Goal: Task Accomplishment & Management: Manage account settings

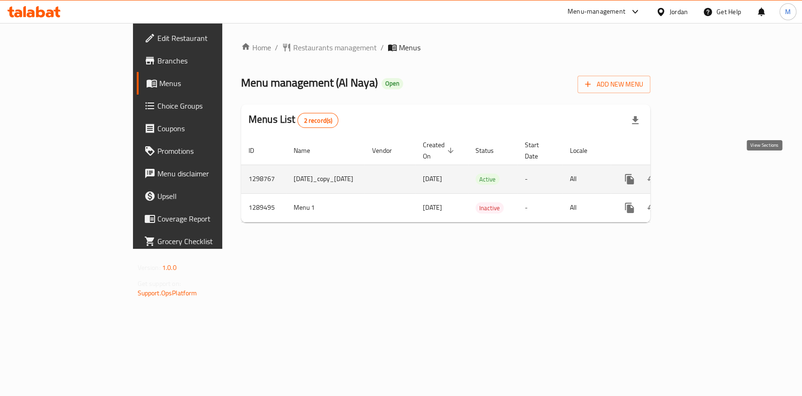
click at [703, 173] on icon "enhanced table" at bounding box center [697, 178] width 11 height 11
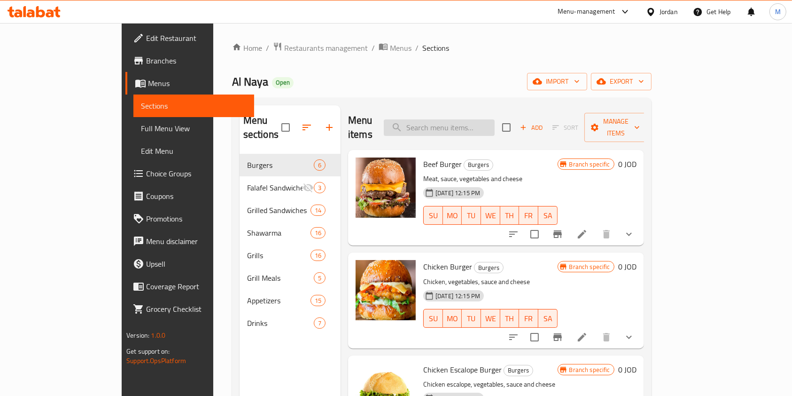
click at [470, 119] on input "search" at bounding box center [439, 127] width 111 height 16
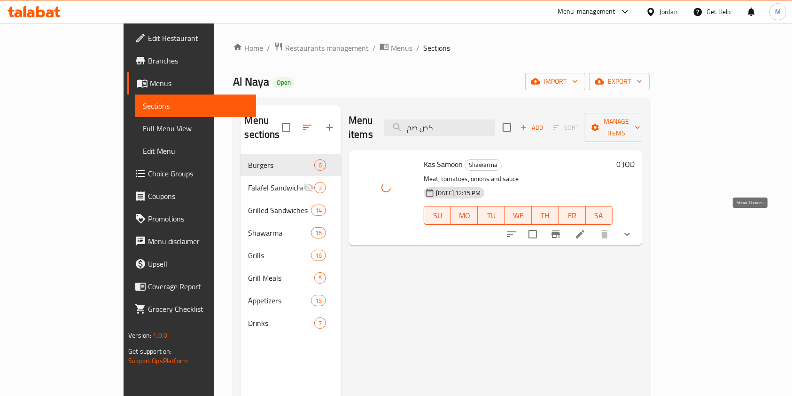
click at [633, 228] on icon "show more" at bounding box center [627, 233] width 11 height 11
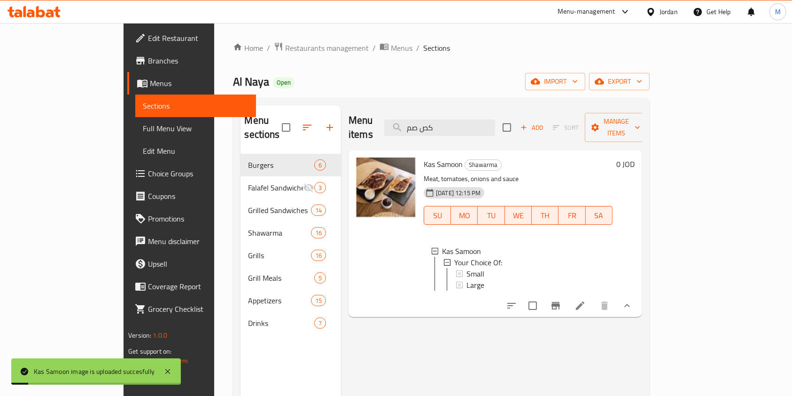
click at [639, 300] on button "show more" at bounding box center [627, 305] width 23 height 23
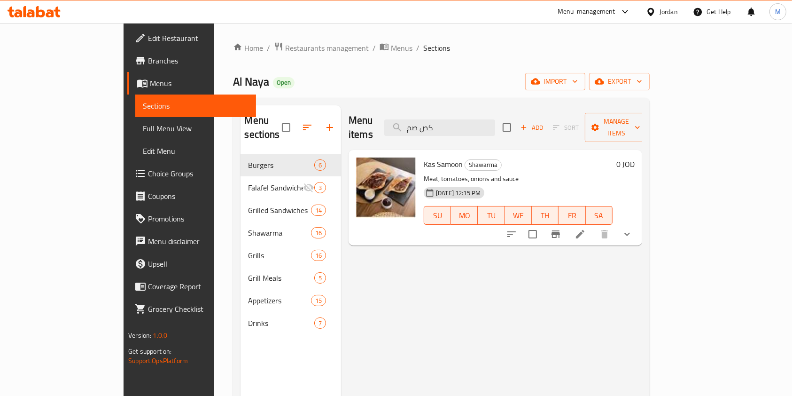
drag, startPoint x: 465, startPoint y: 122, endPoint x: 342, endPoint y: 122, distance: 123.1
click at [356, 122] on div "Menu items كص صم Add Sort Manage items" at bounding box center [496, 127] width 294 height 45
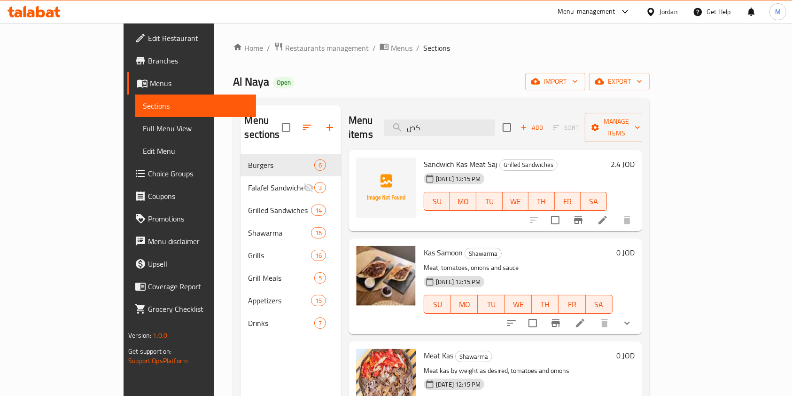
type input "كص"
click at [362, 165] on div at bounding box center [386, 187] width 60 height 60
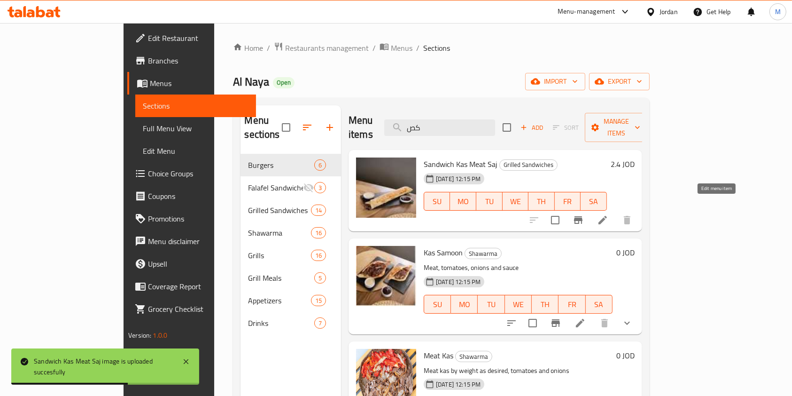
click at [616, 212] on li at bounding box center [603, 220] width 26 height 17
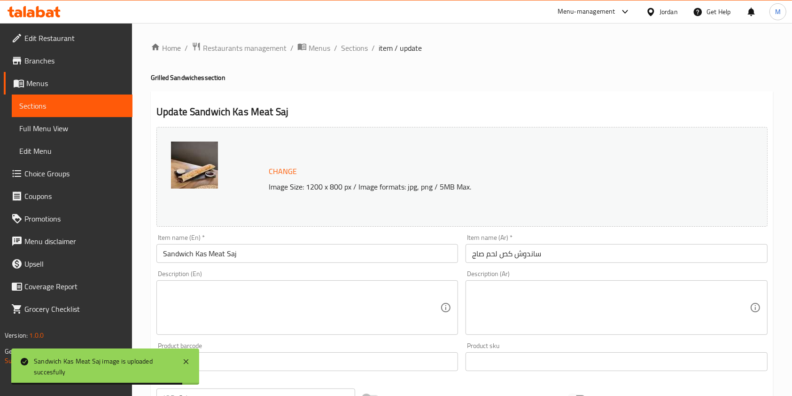
click at [276, 175] on span "Change" at bounding box center [283, 172] width 28 height 14
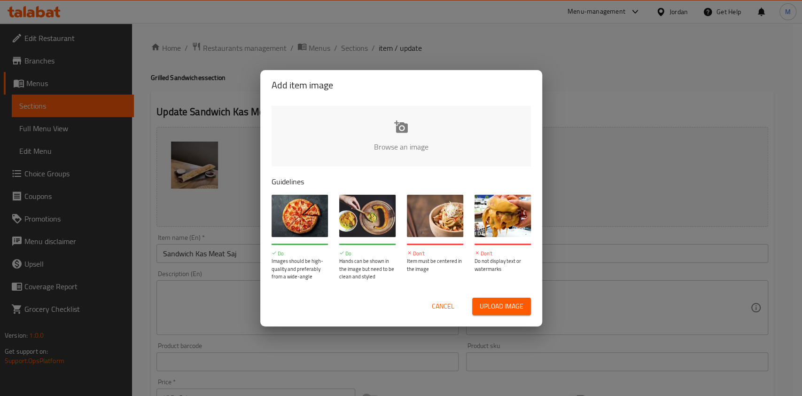
click at [507, 306] on span "Upload image" at bounding box center [502, 306] width 44 height 12
type input "C:\fakepath\WhatsApp Image 2025-09-09 at 3.09.55 PM.jpeg"
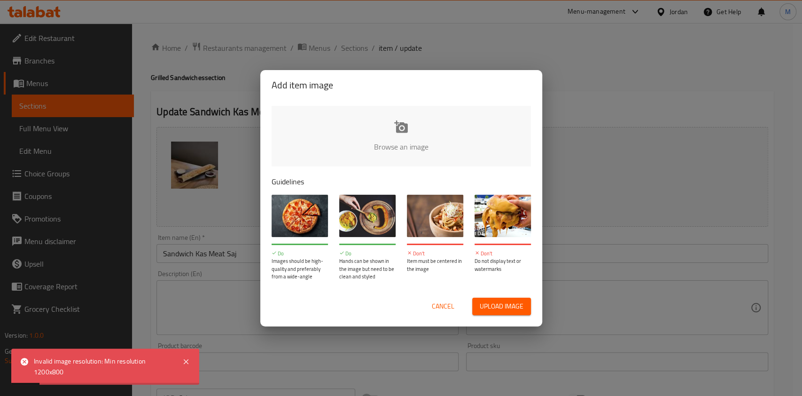
click at [449, 310] on span "Cancel" at bounding box center [443, 306] width 23 height 12
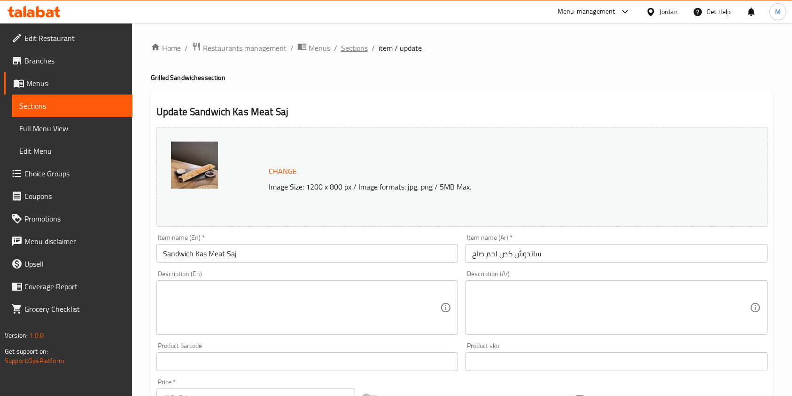
click at [353, 53] on span "Sections" at bounding box center [354, 47] width 27 height 11
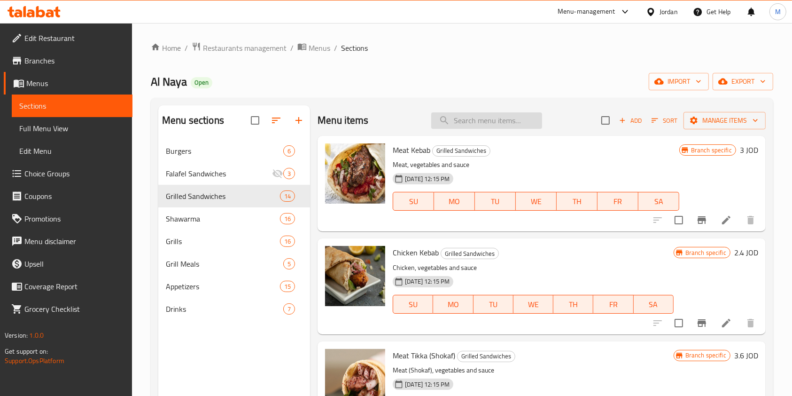
click at [487, 122] on input "search" at bounding box center [486, 120] width 111 height 16
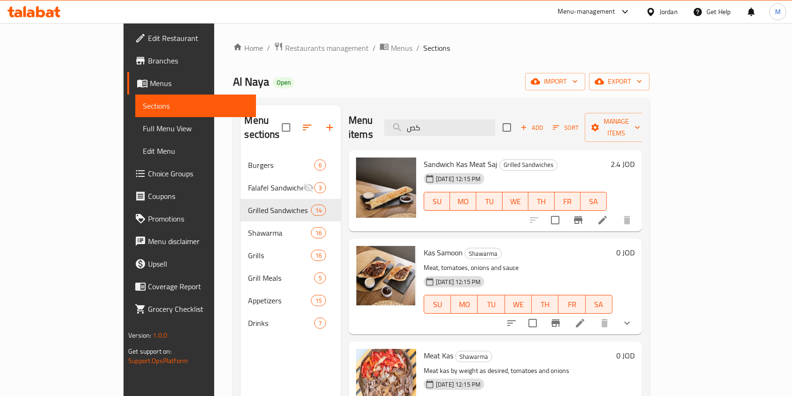
drag, startPoint x: 493, startPoint y: 121, endPoint x: 230, endPoint y: 130, distance: 262.9
click at [260, 130] on div "Menu sections Burgers 6 Falafel Sandwiches 3 Grilled Sandwiches 14 Shawarma 16 …" at bounding box center [441, 303] width 401 height 396
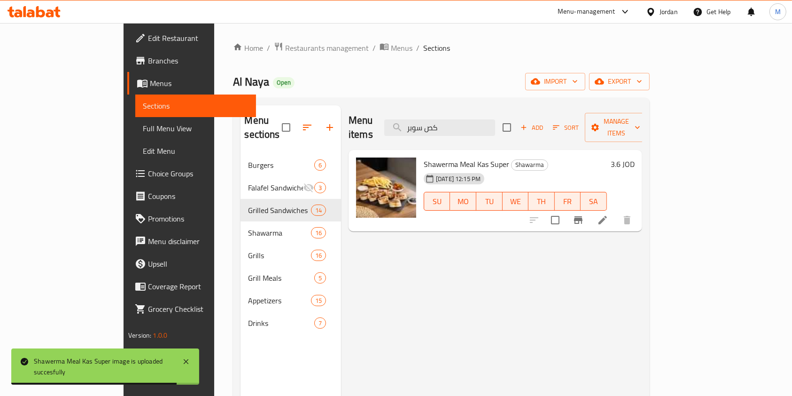
drag, startPoint x: 504, startPoint y: 119, endPoint x: 192, endPoint y: 126, distance: 312.2
click at [241, 126] on div "Menu sections Burgers 6 Falafel Sandwiches 3 Grilled Sandwiches 14 Shawarma 16 …" at bounding box center [441, 303] width 401 height 396
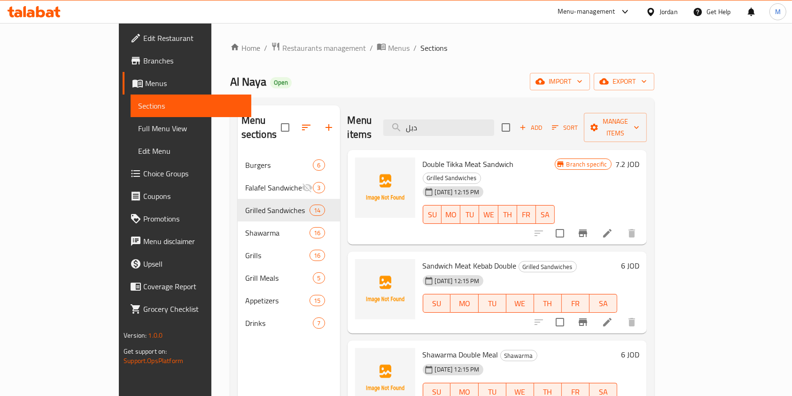
drag, startPoint x: 478, startPoint y: 122, endPoint x: 284, endPoint y: 128, distance: 193.7
click at [292, 128] on div "Menu sections Burgers 6 Falafel Sandwiches 3 Grilled Sandwiches 14 Shawarma 16 …" at bounding box center [442, 303] width 409 height 396
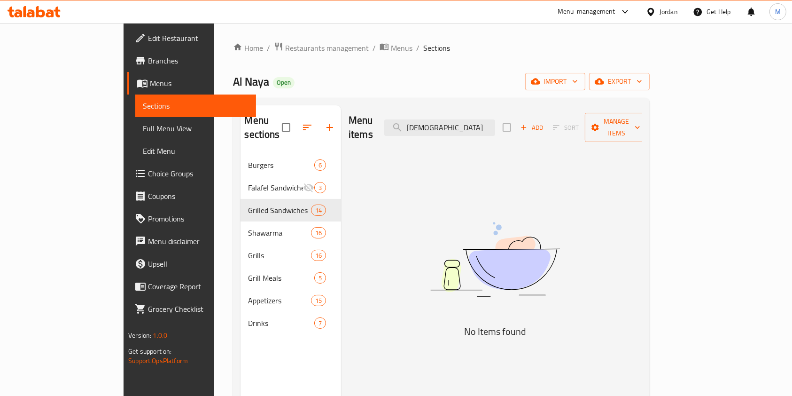
type input "ع"
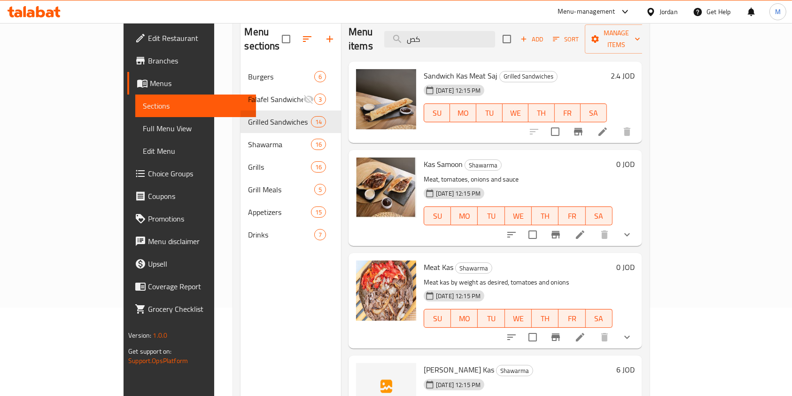
scroll to position [69, 0]
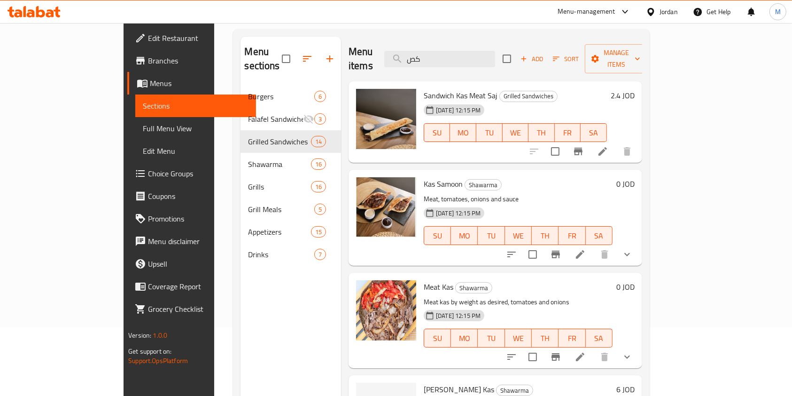
drag, startPoint x: 464, startPoint y: 47, endPoint x: 112, endPoint y: 51, distance: 352.1
click at [283, 51] on div "Menu sections Burgers 6 Falafel Sandwiches 3 Grilled Sandwiches 14 Shawarma 16 …" at bounding box center [441, 235] width 401 height 396
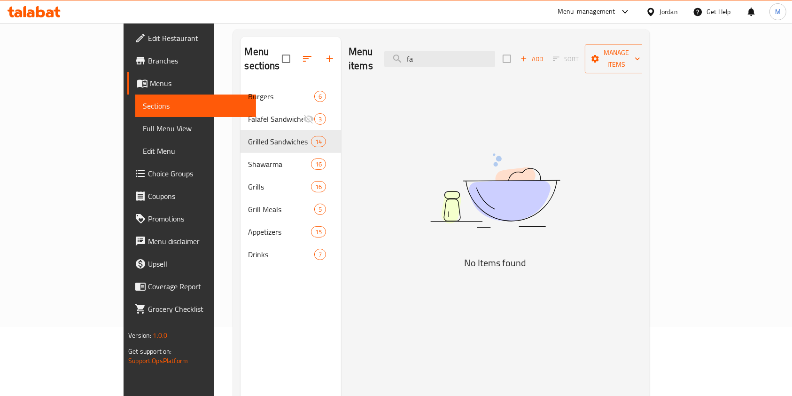
type input "f"
type input "ع"
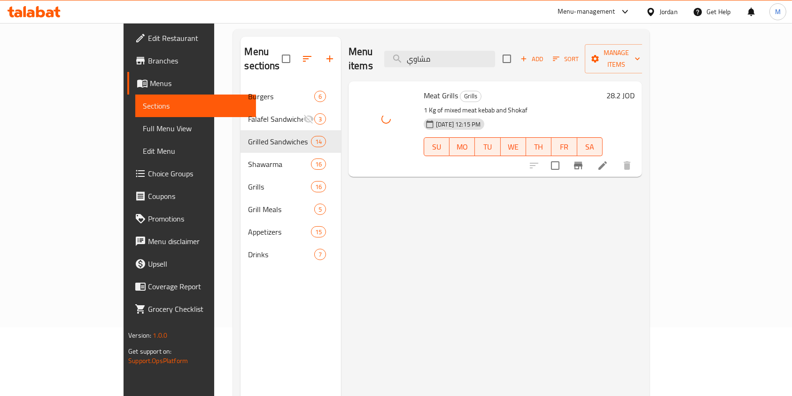
drag, startPoint x: 504, startPoint y: 53, endPoint x: 273, endPoint y: 54, distance: 231.3
click at [273, 54] on div "Menu sections Burgers 6 Falafel Sandwiches 3 Grilled Sandwiches 14 Shawarma 16 …" at bounding box center [441, 235] width 401 height 396
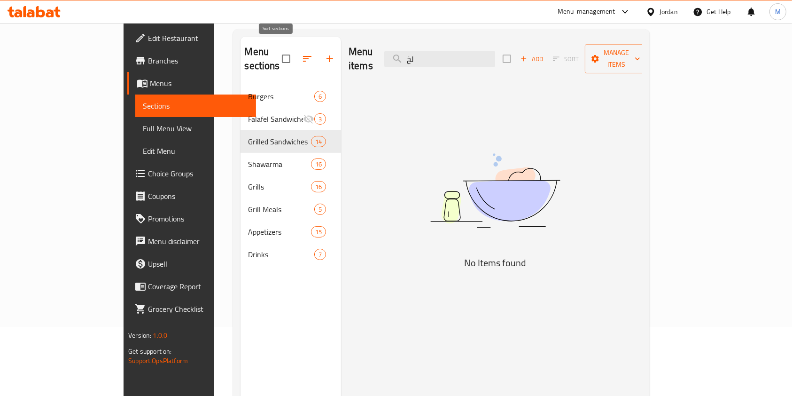
type input "ل"
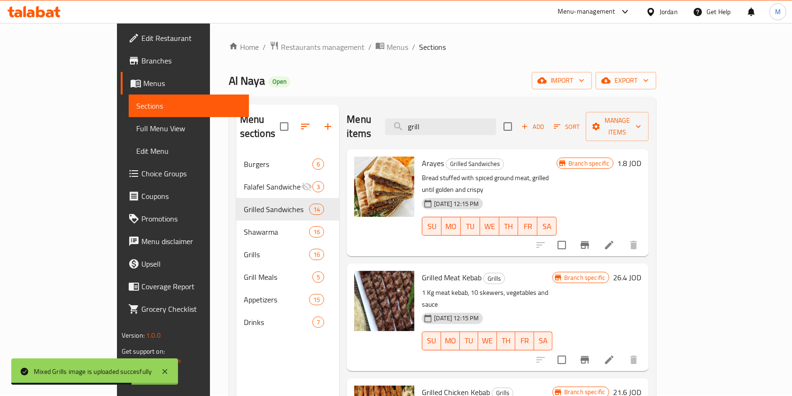
scroll to position [0, 0]
drag, startPoint x: 470, startPoint y: 116, endPoint x: 278, endPoint y: 120, distance: 192.3
click at [278, 120] on div "Menu sections Burgers 6 Falafel Sandwiches 3 Grilled Sandwiches 14 Shawarma 16 …" at bounding box center [442, 303] width 413 height 396
type input "a"
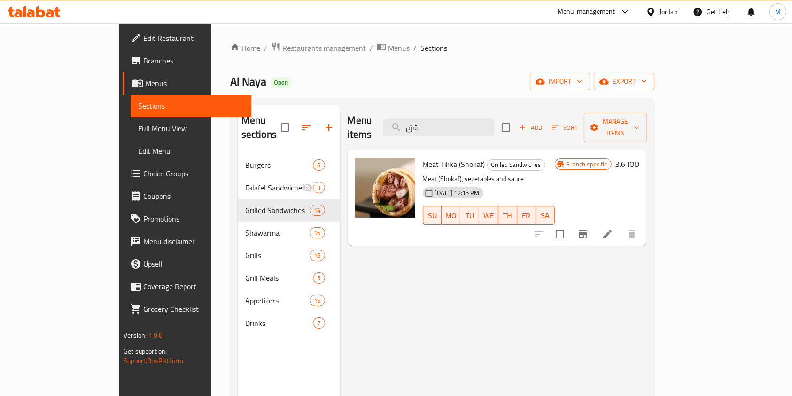
type input "ش"
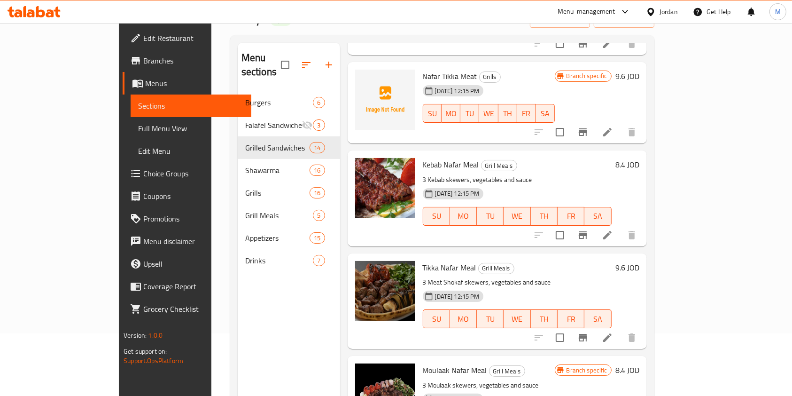
scroll to position [308, 0]
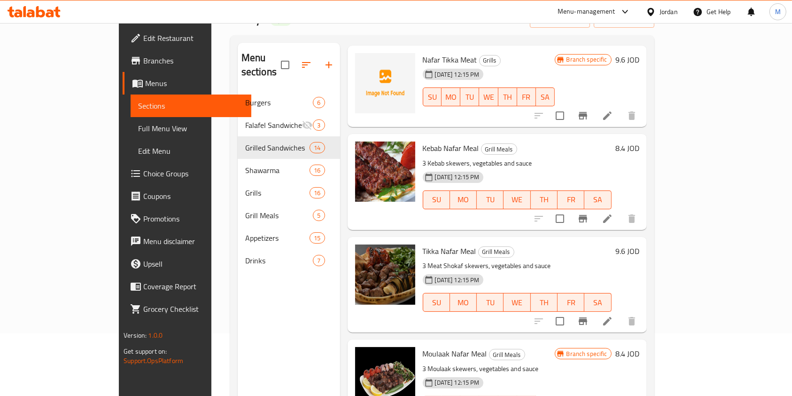
type input "نفر"
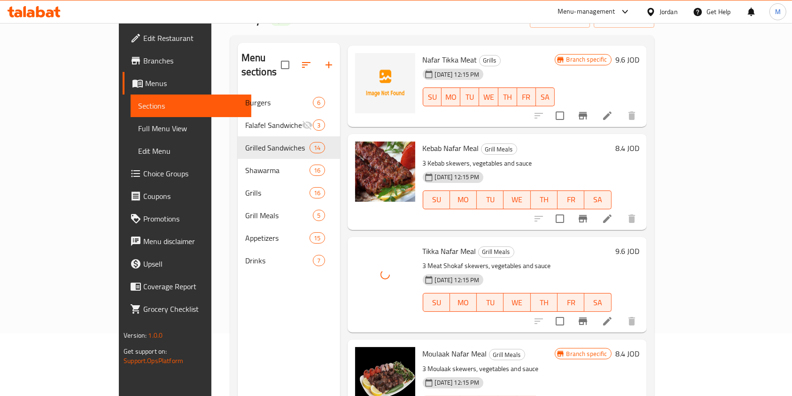
click at [621, 313] on li at bounding box center [608, 321] width 26 height 17
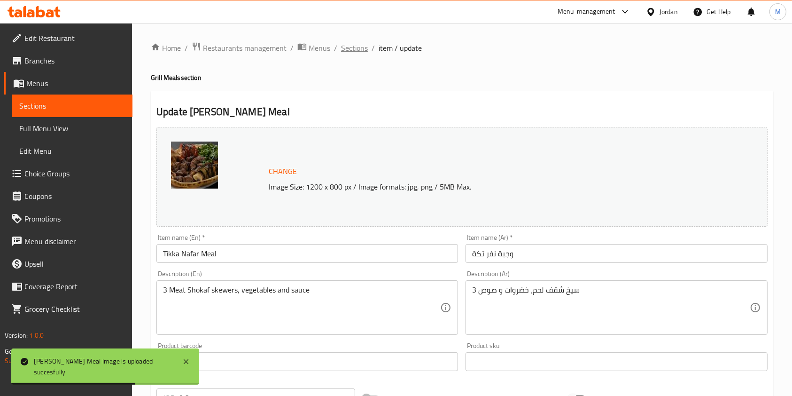
click at [353, 45] on span "Sections" at bounding box center [354, 47] width 27 height 11
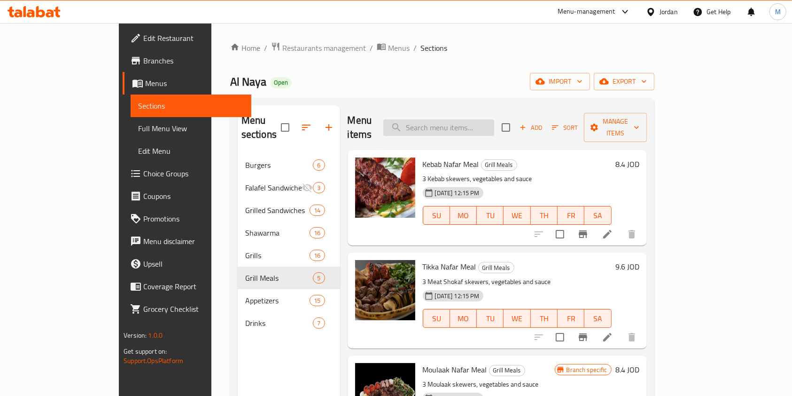
click at [475, 119] on input "search" at bounding box center [439, 127] width 111 height 16
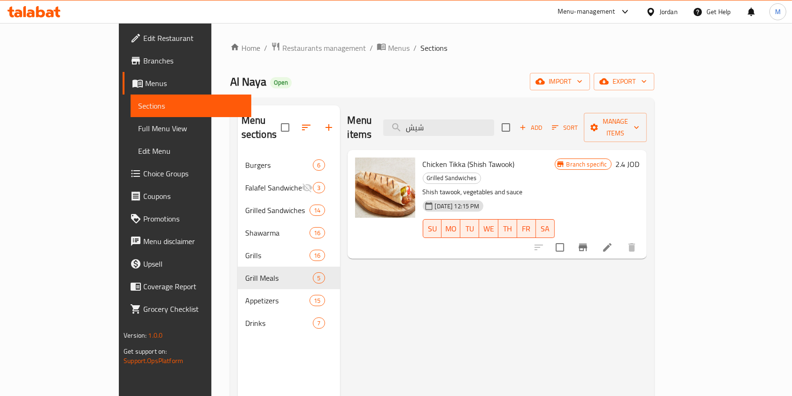
drag, startPoint x: 491, startPoint y: 122, endPoint x: 339, endPoint y: 113, distance: 152.6
click at [348, 113] on div "Menu items شيش Add Sort Manage items" at bounding box center [497, 127] width 299 height 45
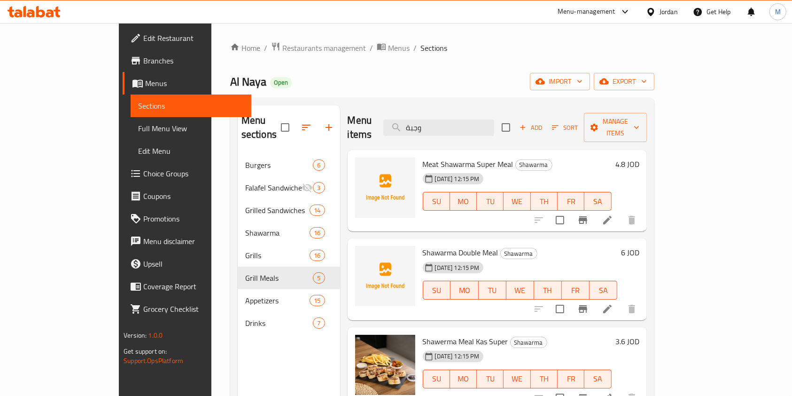
drag, startPoint x: 488, startPoint y: 122, endPoint x: 363, endPoint y: 123, distance: 125.0
click at [363, 123] on div "Menu items وجبة Add Sort Manage items" at bounding box center [497, 127] width 299 height 45
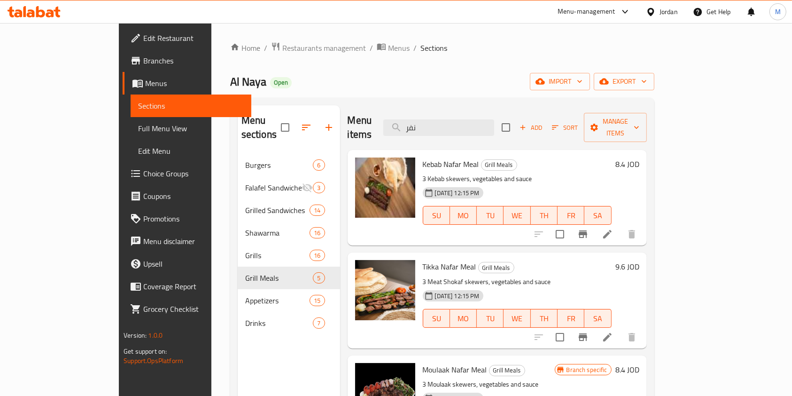
drag, startPoint x: 476, startPoint y: 121, endPoint x: 41, endPoint y: 115, distance: 434.3
click at [119, 118] on div "Edit Restaurant Branches Menus Sections Full Menu View Edit Menu Choice Groups …" at bounding box center [396, 275] width 555 height 504
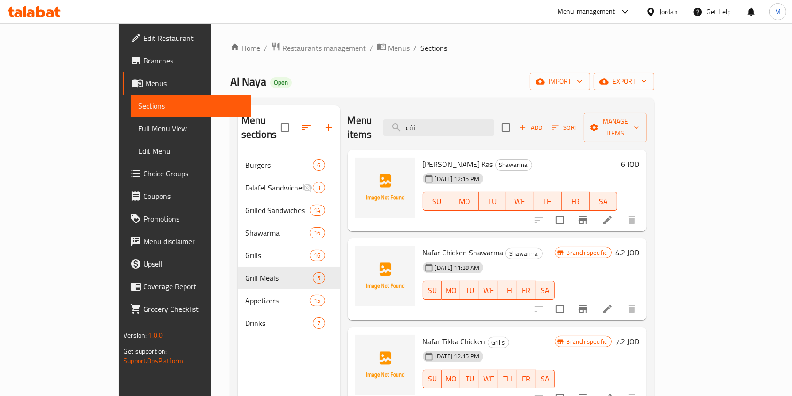
type input "نفر"
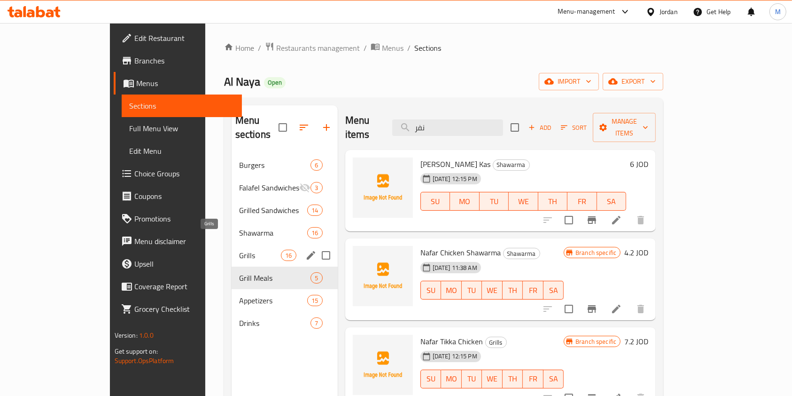
click at [239, 250] on span "Grills" at bounding box center [260, 255] width 42 height 11
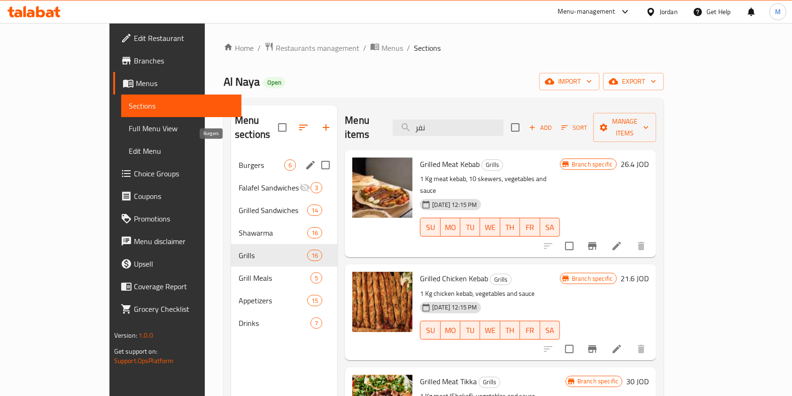
click at [239, 159] on span "Burgers" at bounding box center [262, 164] width 46 height 11
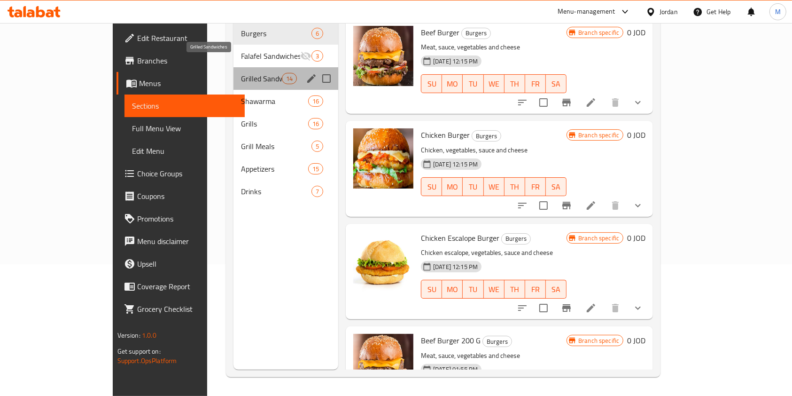
click at [241, 73] on span "Grilled Sandwiches" at bounding box center [261, 78] width 41 height 11
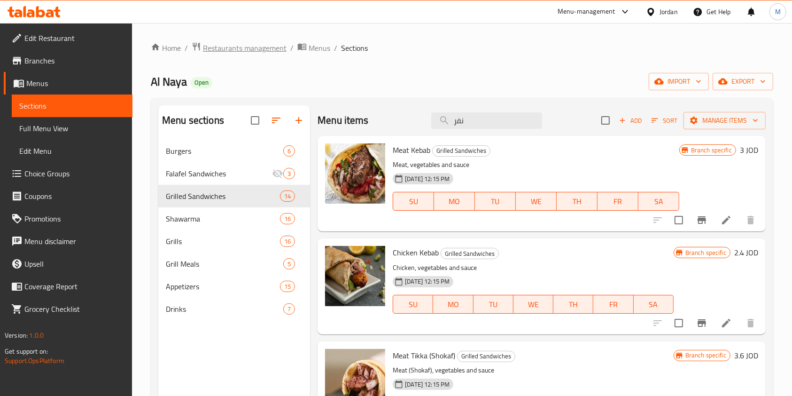
click at [246, 42] on span "Restaurants management" at bounding box center [245, 47] width 84 height 11
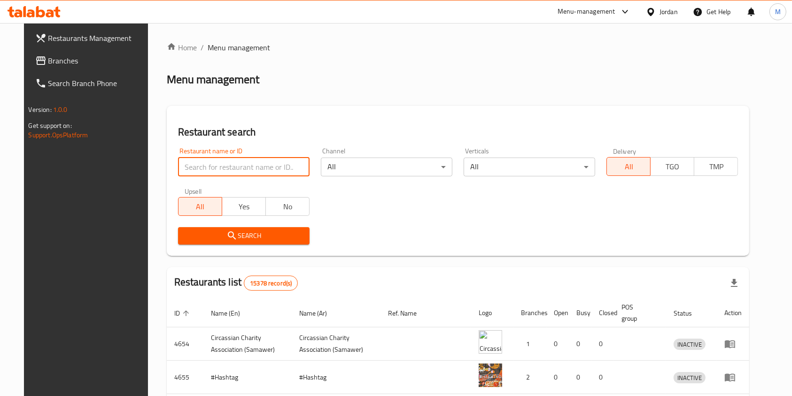
click at [264, 167] on input "search" at bounding box center [244, 166] width 132 height 19
type input "ب"
type input "النايا"
click button "Search" at bounding box center [244, 235] width 132 height 17
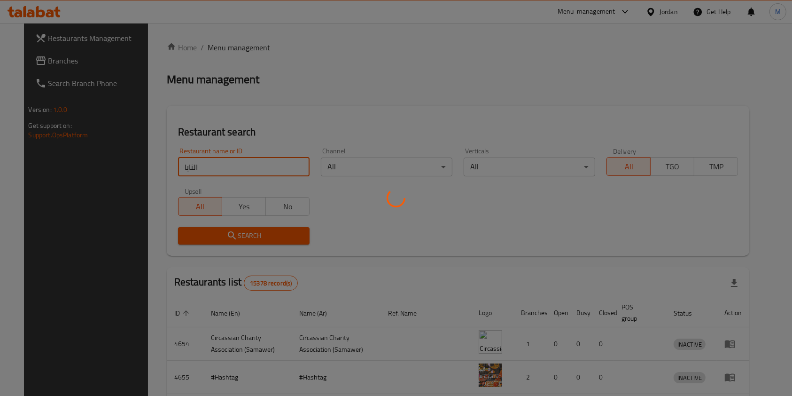
click button "Search" at bounding box center [244, 235] width 132 height 17
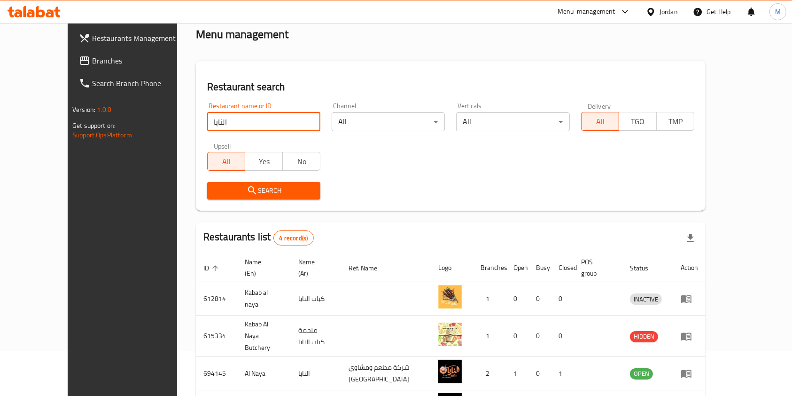
scroll to position [103, 0]
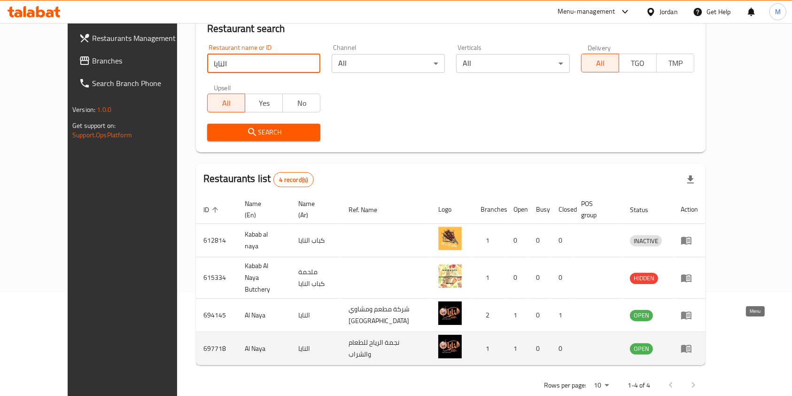
click at [692, 343] on icon "enhanced table" at bounding box center [686, 348] width 11 height 11
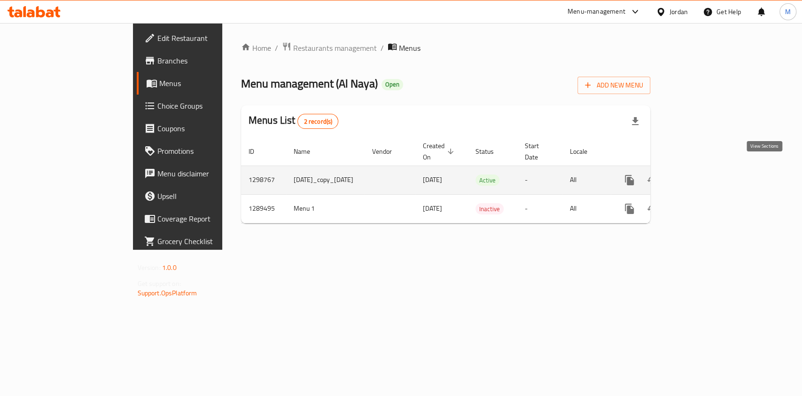
click at [703, 175] on icon "enhanced table" at bounding box center [697, 179] width 11 height 11
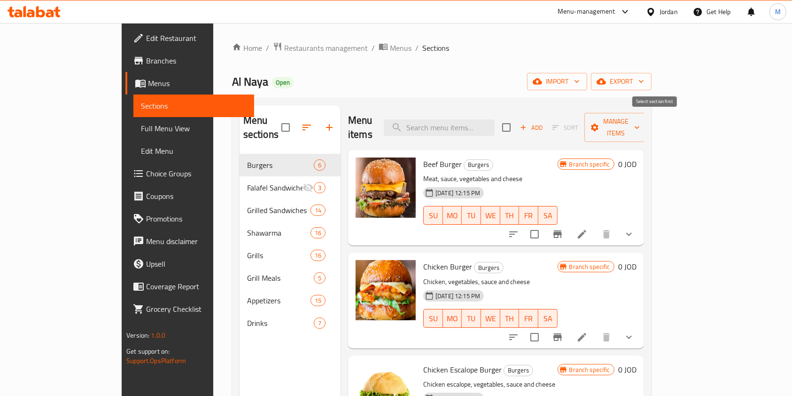
click at [585, 124] on span "Sort" at bounding box center [566, 127] width 38 height 15
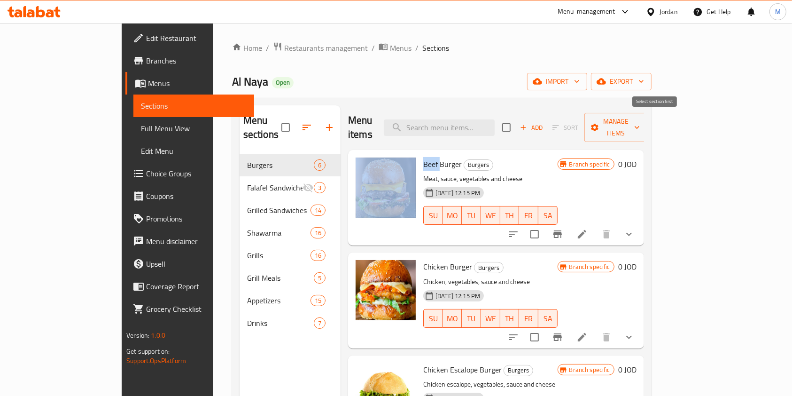
click at [585, 123] on span "Sort" at bounding box center [566, 127] width 38 height 15
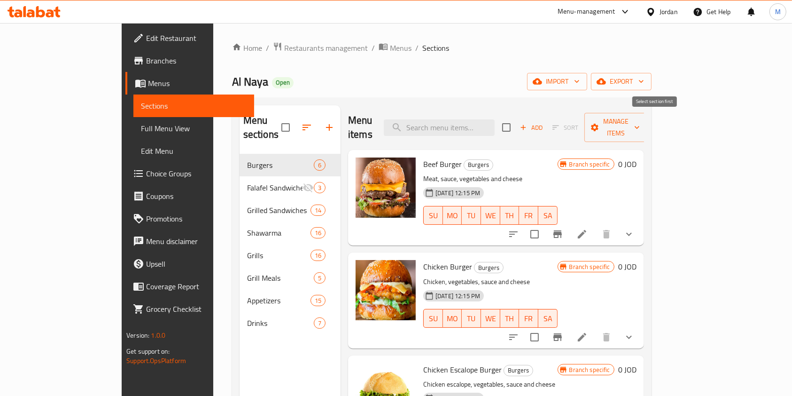
click at [585, 120] on span "Sort" at bounding box center [566, 127] width 38 height 15
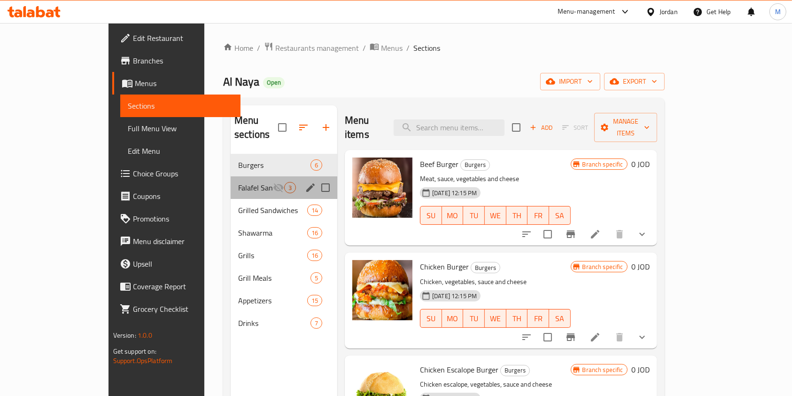
click at [231, 182] on div "Falafel Sandwiches 3" at bounding box center [284, 187] width 107 height 23
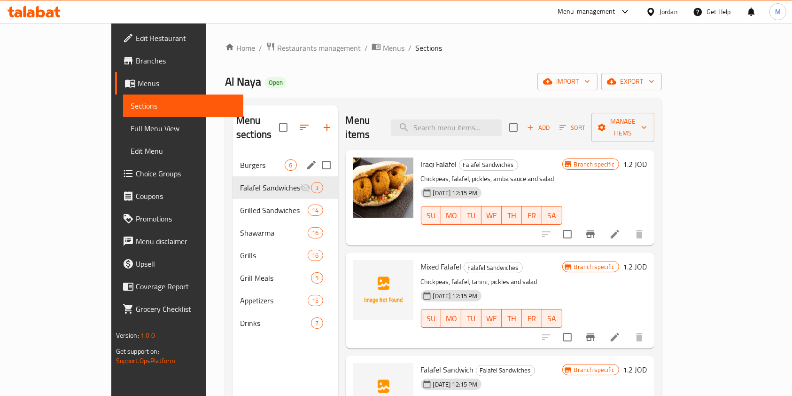
click at [233, 158] on div "Burgers 6" at bounding box center [285, 165] width 105 height 23
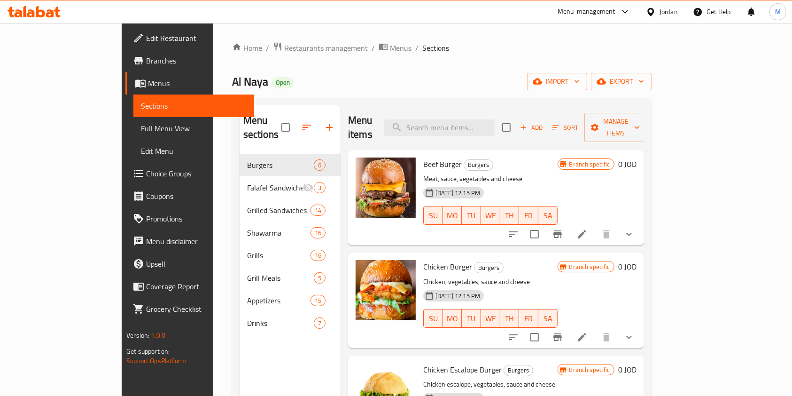
click at [579, 122] on span "Sort" at bounding box center [566, 127] width 26 height 11
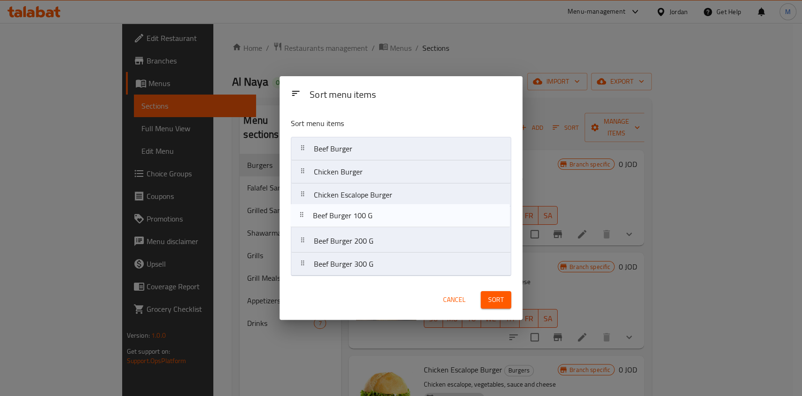
drag, startPoint x: 396, startPoint y: 246, endPoint x: 393, endPoint y: 218, distance: 28.8
click at [393, 218] on nav "Beef Burger Chicken Burger Chicken Escalope Burger Beef Burger 200 G Beef Burge…" at bounding box center [401, 206] width 220 height 139
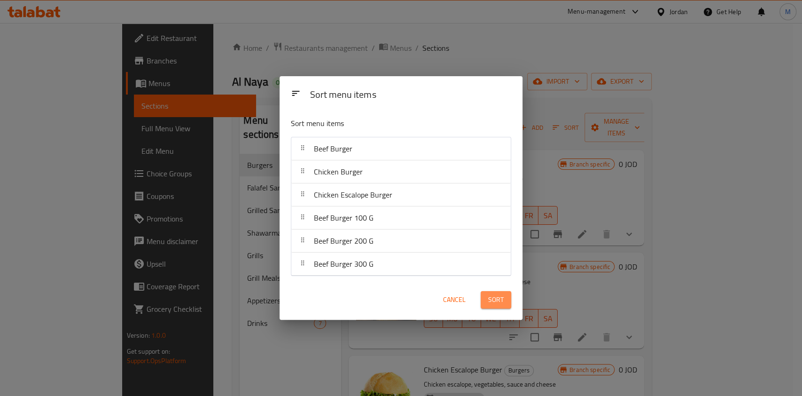
click at [491, 297] on span "Sort" at bounding box center [496, 300] width 16 height 12
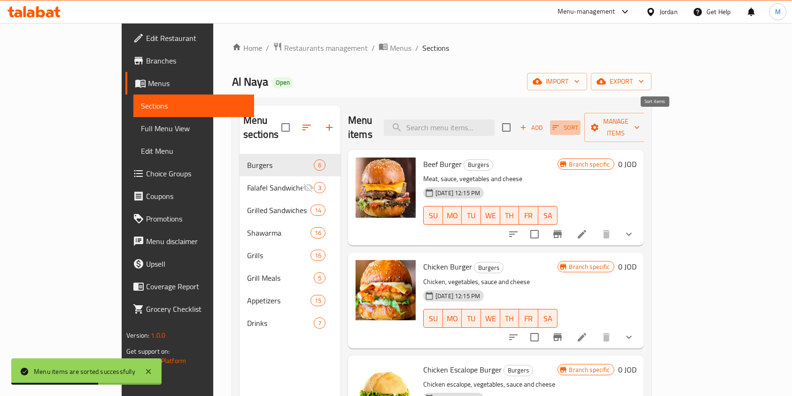
click at [560, 123] on icon "button" at bounding box center [556, 127] width 8 height 8
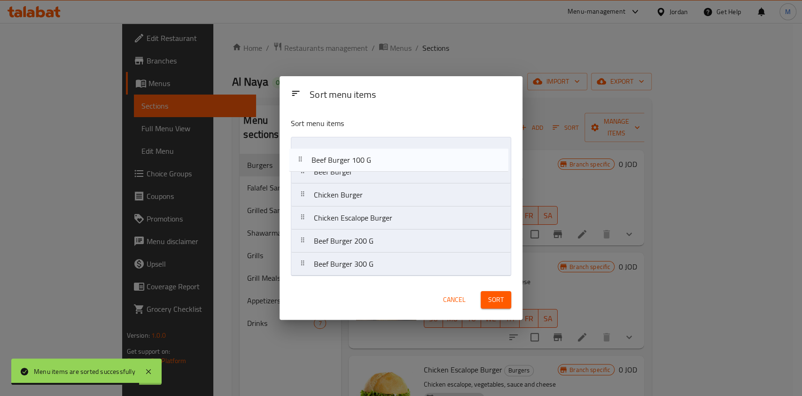
drag, startPoint x: 362, startPoint y: 223, endPoint x: 361, endPoint y: 153, distance: 70.5
click at [361, 153] on nav "Beef Burger Chicken Burger Chicken Escalope Burger Beef Burger 100 G Beef Burge…" at bounding box center [401, 206] width 220 height 139
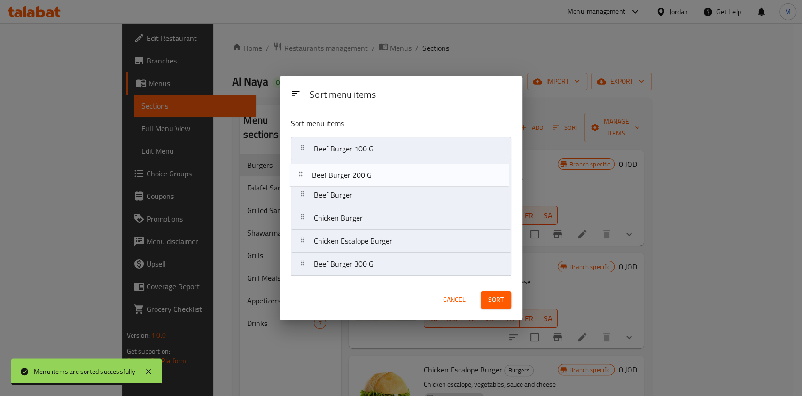
drag, startPoint x: 364, startPoint y: 241, endPoint x: 363, endPoint y: 167, distance: 73.8
click at [363, 167] on nav "Beef Burger 100 G Beef Burger Chicken Burger Chicken Escalope Burger Beef Burge…" at bounding box center [401, 206] width 220 height 139
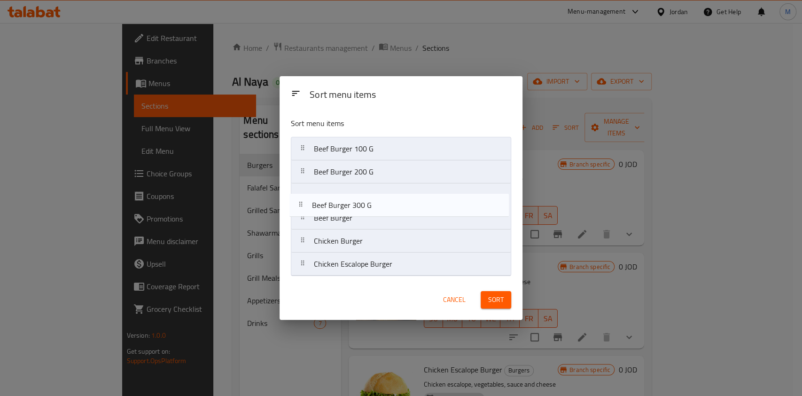
drag, startPoint x: 374, startPoint y: 264, endPoint x: 372, endPoint y: 191, distance: 72.9
click at [372, 191] on nav "Beef Burger 100 G Beef Burger 200 G Beef Burger Chicken Burger Chicken Escalope…" at bounding box center [401, 206] width 220 height 139
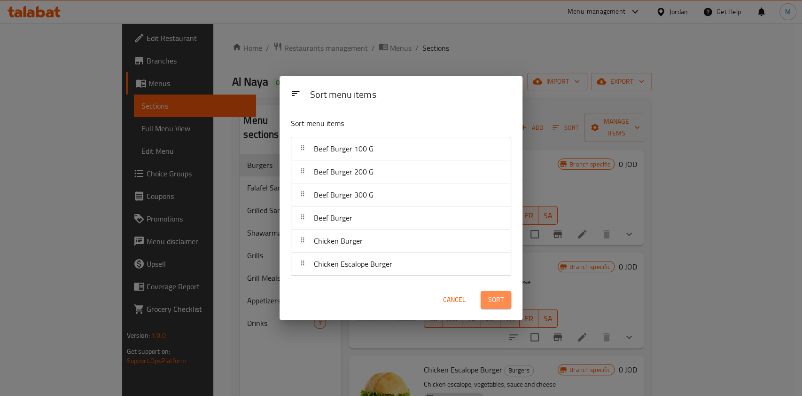
click at [493, 297] on span "Sort" at bounding box center [496, 300] width 16 height 12
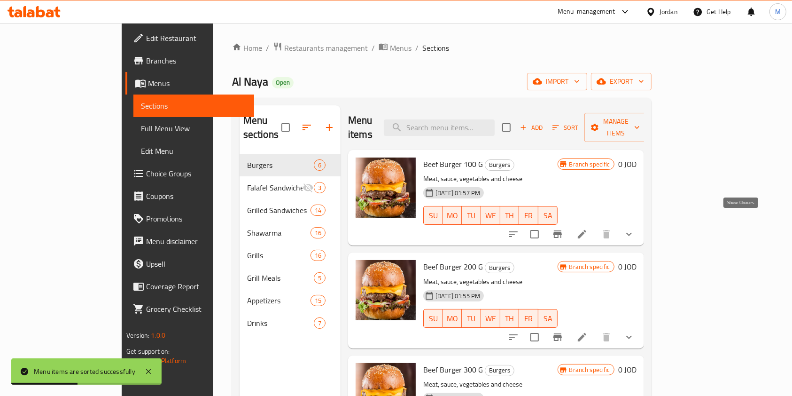
click at [635, 228] on icon "show more" at bounding box center [629, 233] width 11 height 11
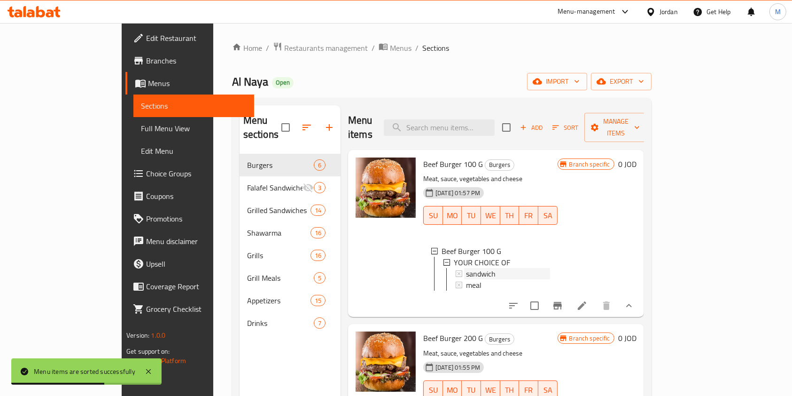
click at [466, 268] on span "sandwich" at bounding box center [481, 273] width 30 height 11
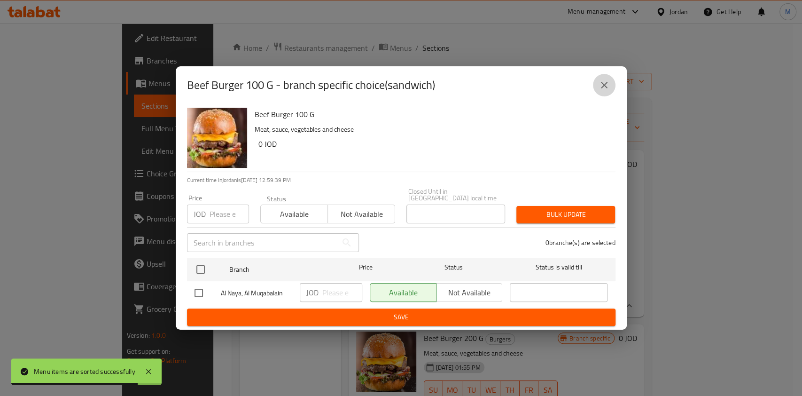
click at [609, 87] on icon "close" at bounding box center [604, 84] width 11 height 11
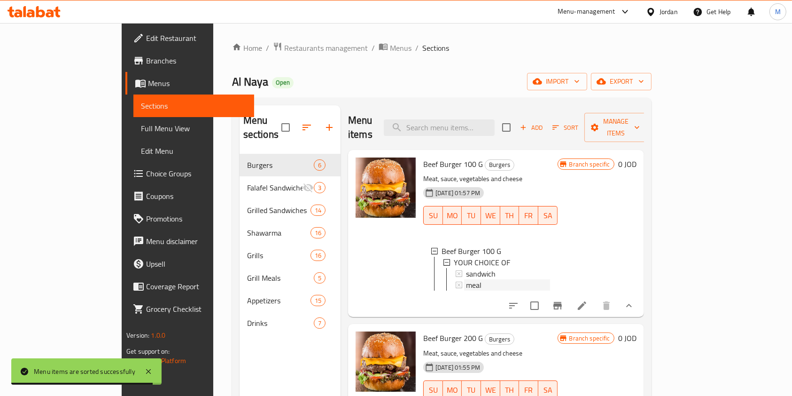
click at [466, 279] on div "meal" at bounding box center [508, 284] width 84 height 11
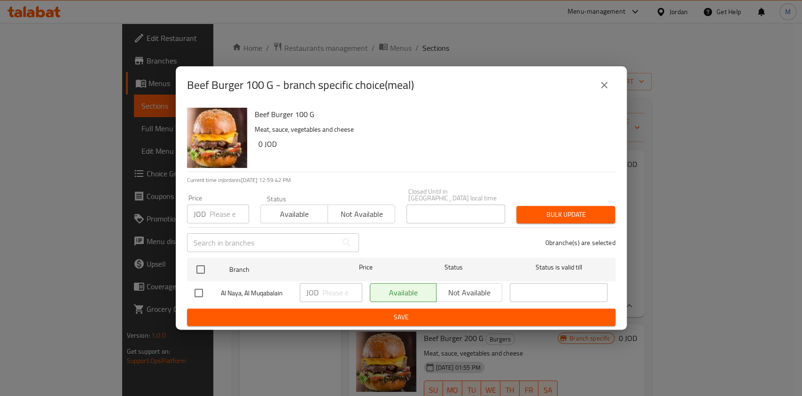
click at [609, 82] on icon "close" at bounding box center [604, 84] width 11 height 11
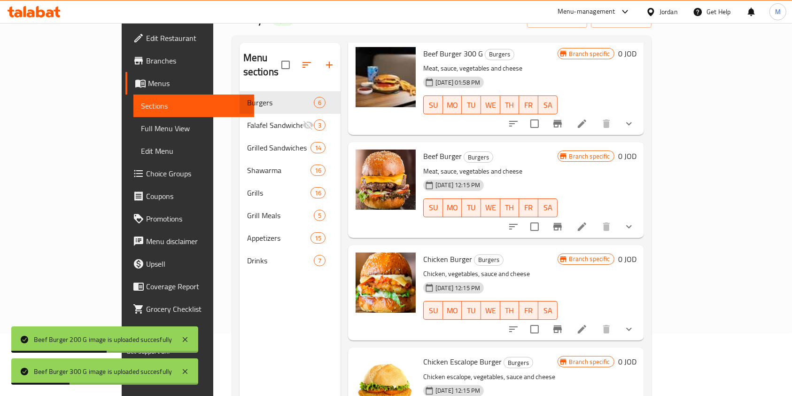
scroll to position [325, 0]
click at [569, 325] on button "Branch-specific-item" at bounding box center [558, 329] width 23 height 23
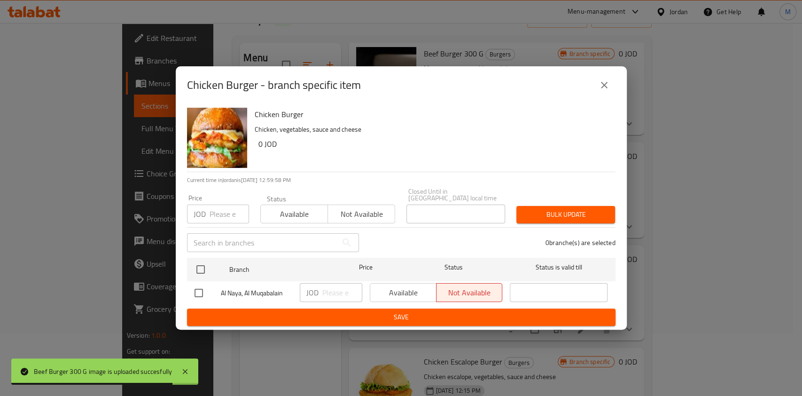
click at [603, 86] on icon "close" at bounding box center [604, 84] width 11 height 11
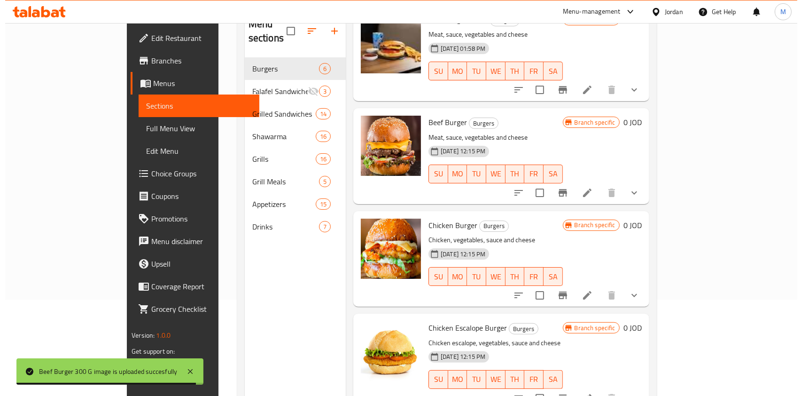
scroll to position [125, 0]
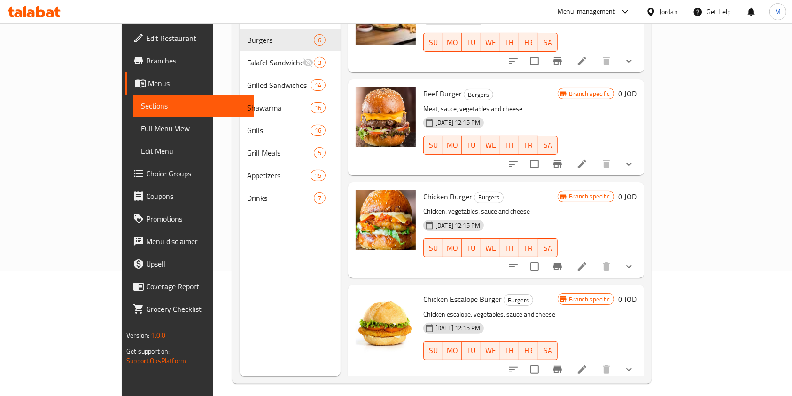
click at [569, 363] on button "Branch-specific-item" at bounding box center [558, 369] width 23 height 23
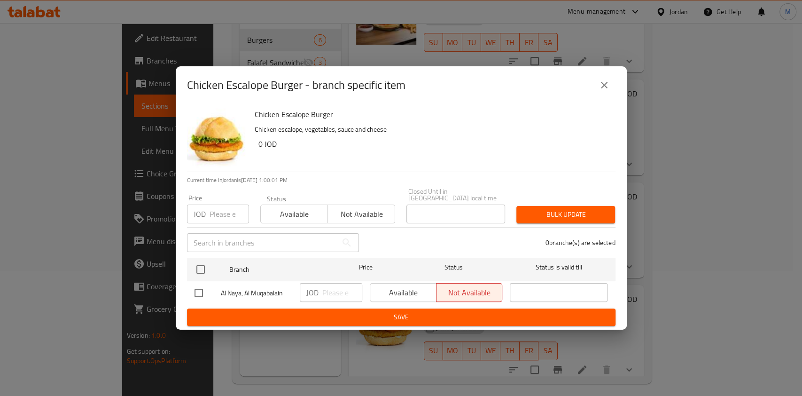
click at [606, 95] on button "close" at bounding box center [604, 85] width 23 height 23
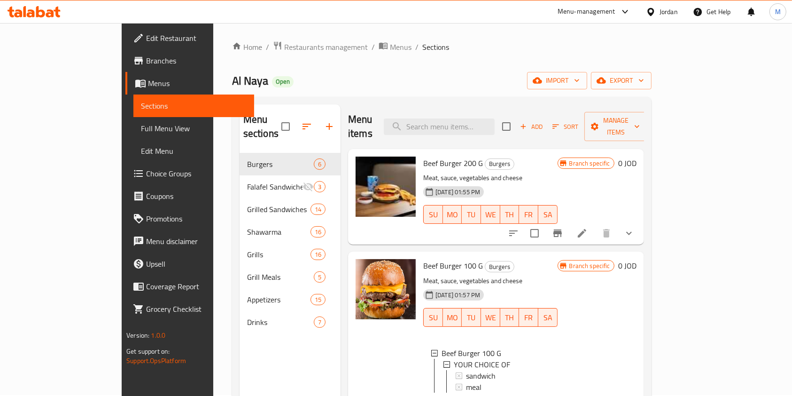
scroll to position [0, 0]
click at [495, 119] on input "search" at bounding box center [439, 127] width 111 height 16
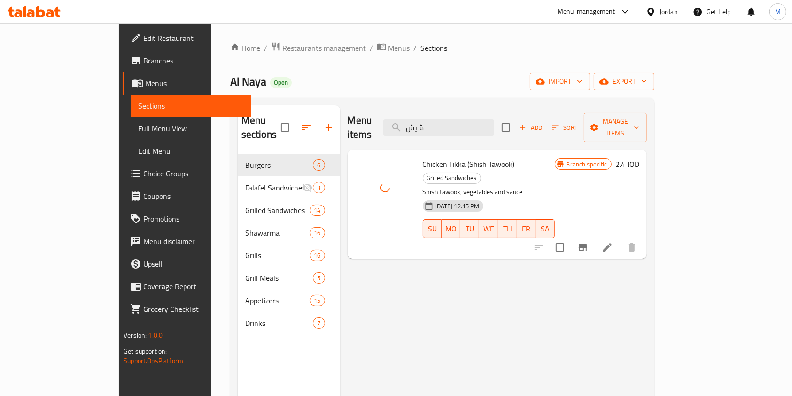
drag, startPoint x: 504, startPoint y: 120, endPoint x: 399, endPoint y: 129, distance: 106.2
click at [399, 129] on div "Menu items شيش Add Sort Manage items" at bounding box center [497, 127] width 299 height 45
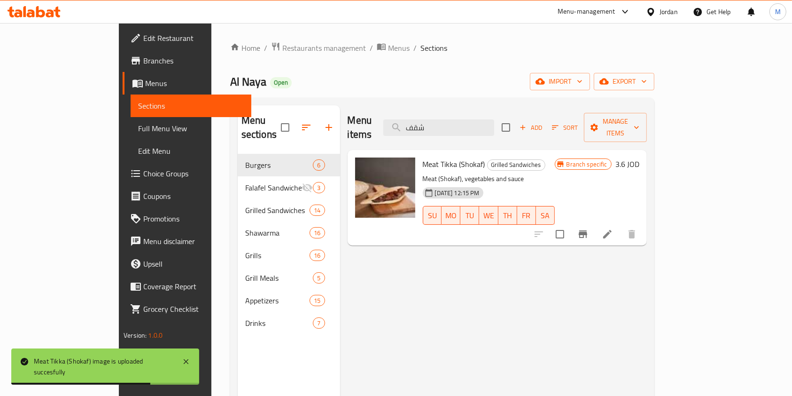
drag, startPoint x: 496, startPoint y: 117, endPoint x: 305, endPoint y: 113, distance: 190.9
click at [348, 116] on div "Menu items شقف Add Sort Manage items" at bounding box center [497, 127] width 299 height 45
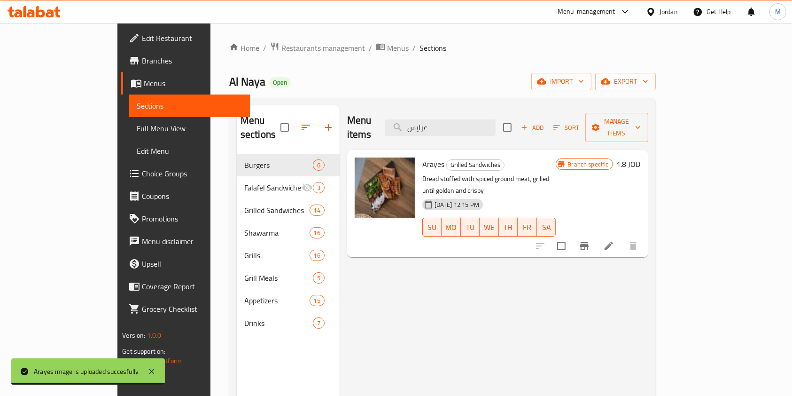
drag, startPoint x: 504, startPoint y: 118, endPoint x: 266, endPoint y: 108, distance: 238.5
click at [302, 116] on div "Menu sections Burgers 6 Falafel Sandwiches 3 Grilled Sandwiches 14 Shawarma 16 …" at bounding box center [443, 303] width 412 height 396
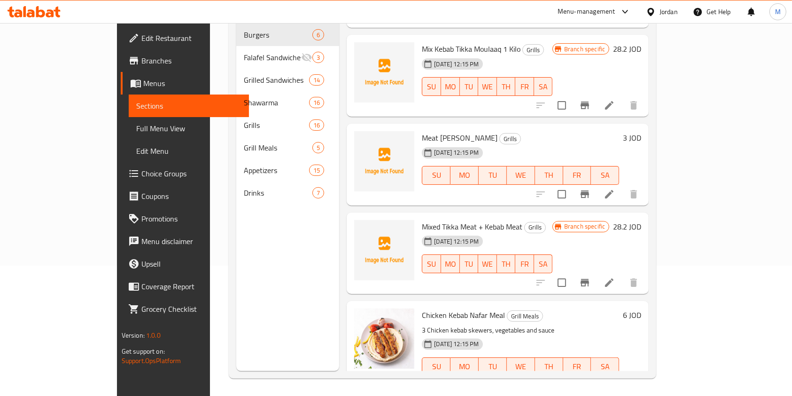
scroll to position [132, 0]
click at [596, 270] on button "Branch-specific-item" at bounding box center [585, 281] width 23 height 23
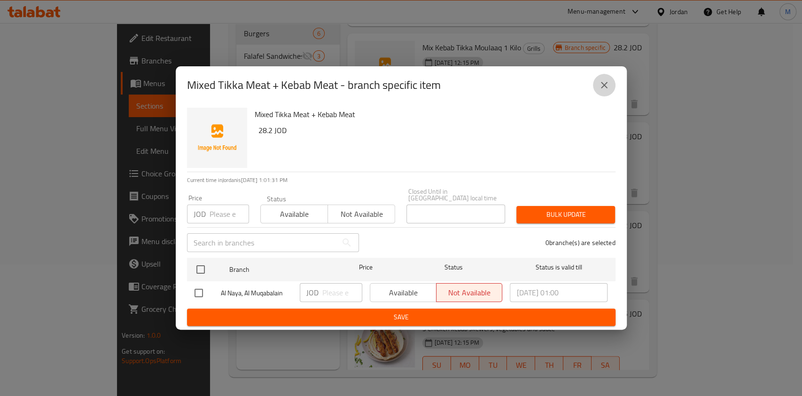
click at [596, 89] on button "close" at bounding box center [604, 85] width 23 height 23
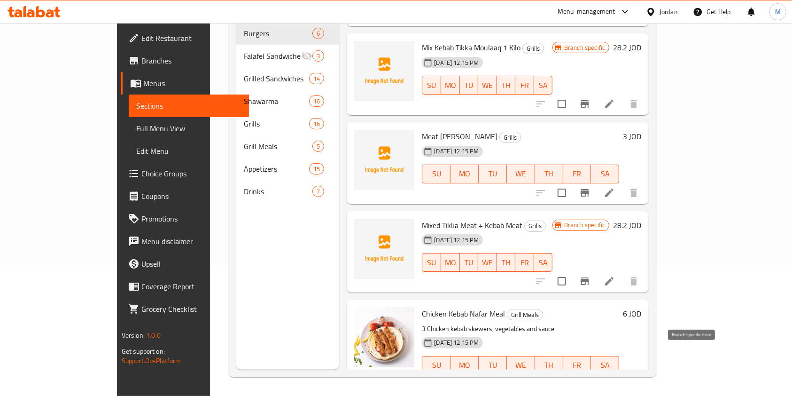
click at [591, 378] on icon "Branch-specific-item" at bounding box center [585, 383] width 11 height 11
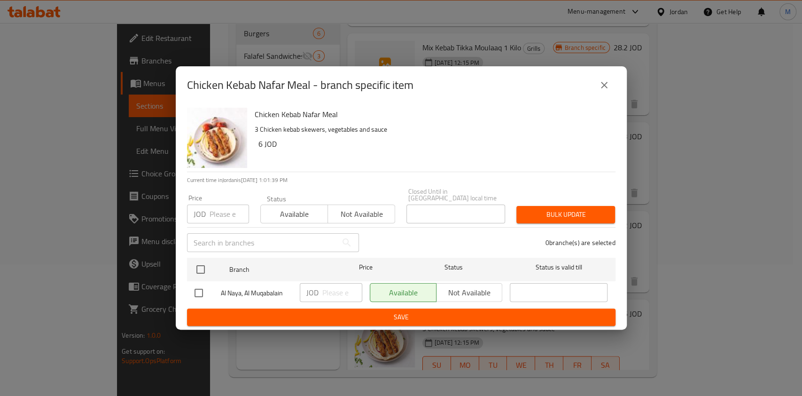
click at [603, 91] on icon "close" at bounding box center [604, 84] width 11 height 11
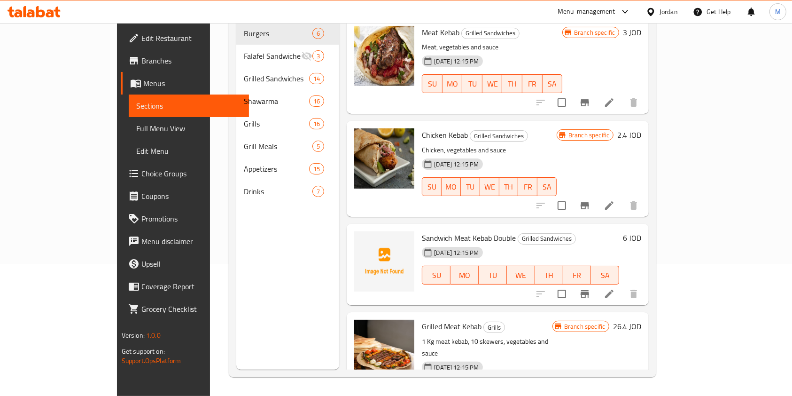
scroll to position [0, 0]
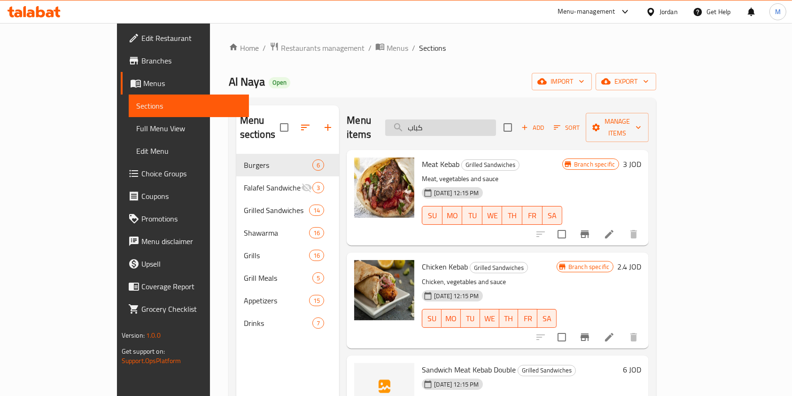
drag, startPoint x: 475, startPoint y: 129, endPoint x: 472, endPoint y: 122, distance: 8.0
click at [472, 125] on div "Menu items كباب Add Sort Manage items" at bounding box center [498, 127] width 302 height 45
drag, startPoint x: 472, startPoint y: 122, endPoint x: 266, endPoint y: 106, distance: 206.9
click at [339, 106] on div "Menu items كباب Add Sort Manage items Meat Kebab Grilled Sandwiches Meat, veget…" at bounding box center [494, 303] width 310 height 396
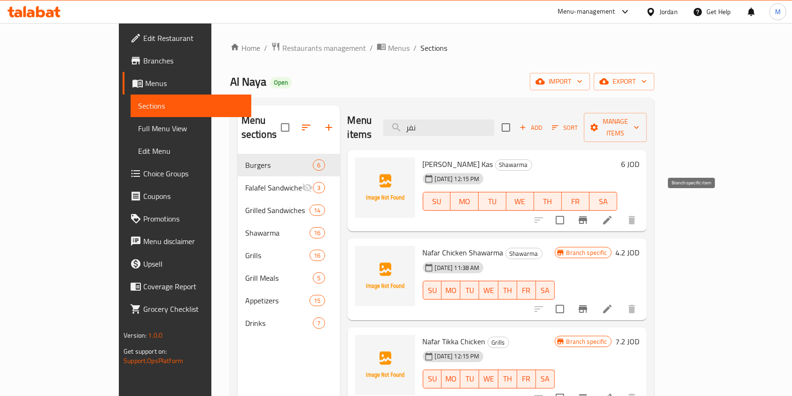
type input "نفر"
click at [589, 214] on icon "Branch-specific-item" at bounding box center [583, 219] width 11 height 11
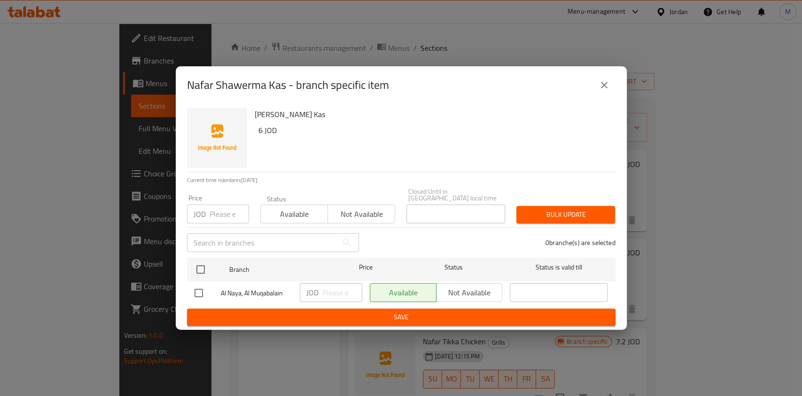
click at [604, 90] on icon "close" at bounding box center [604, 84] width 11 height 11
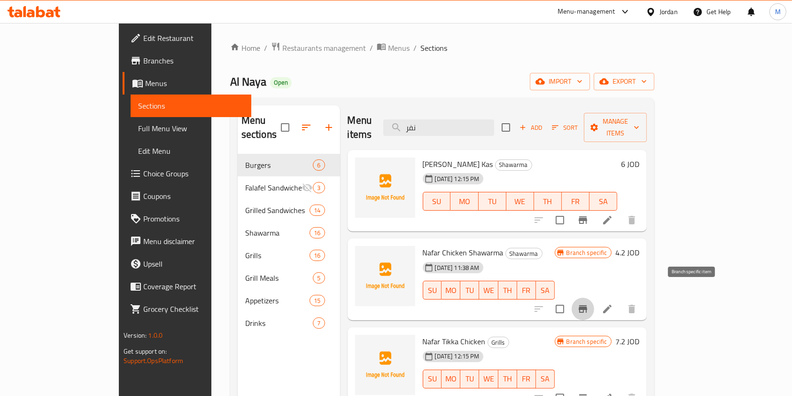
click at [589, 303] on icon "Branch-specific-item" at bounding box center [583, 308] width 11 height 11
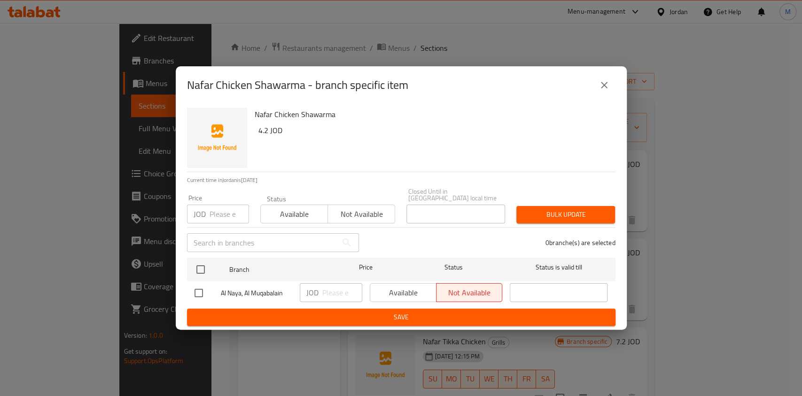
click at [612, 86] on button "close" at bounding box center [604, 85] width 23 height 23
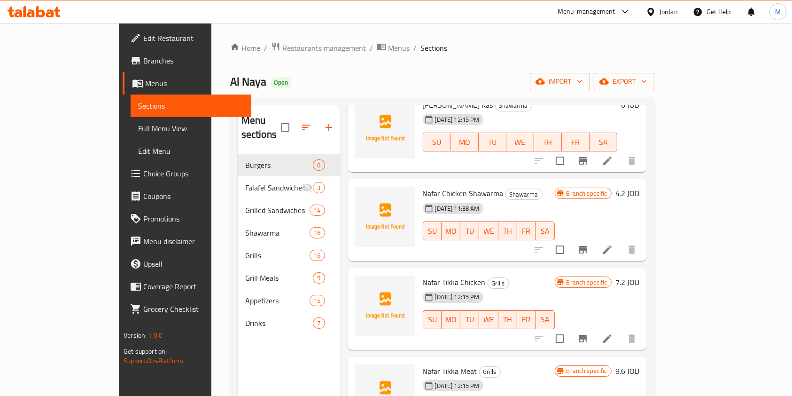
scroll to position [125, 0]
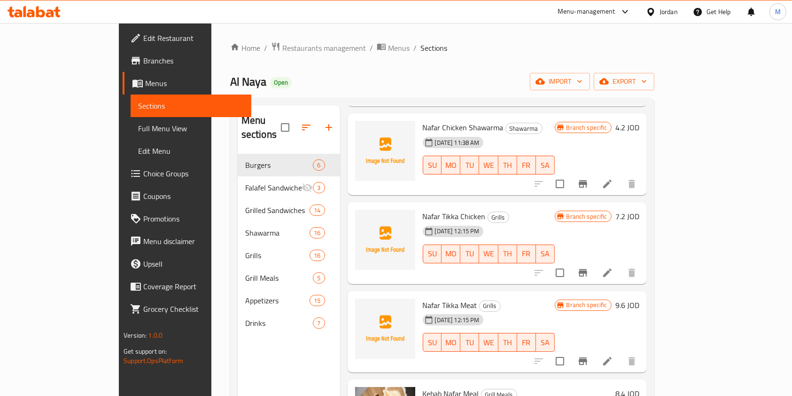
click at [589, 267] on icon "Branch-specific-item" at bounding box center [583, 272] width 11 height 11
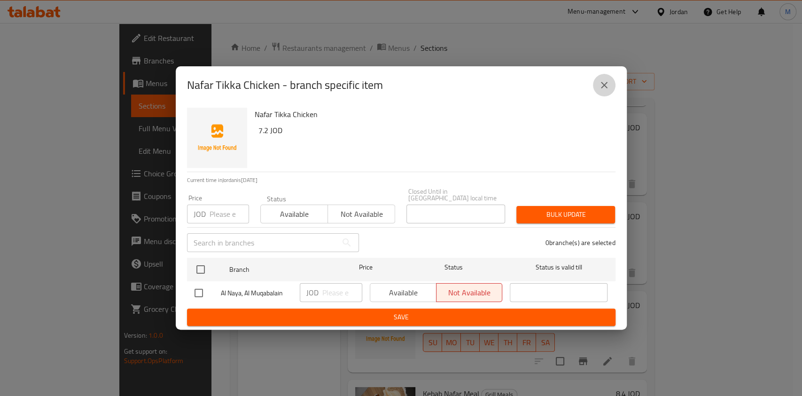
drag, startPoint x: 600, startPoint y: 86, endPoint x: 632, endPoint y: 129, distance: 53.4
click at [600, 87] on icon "close" at bounding box center [604, 84] width 11 height 11
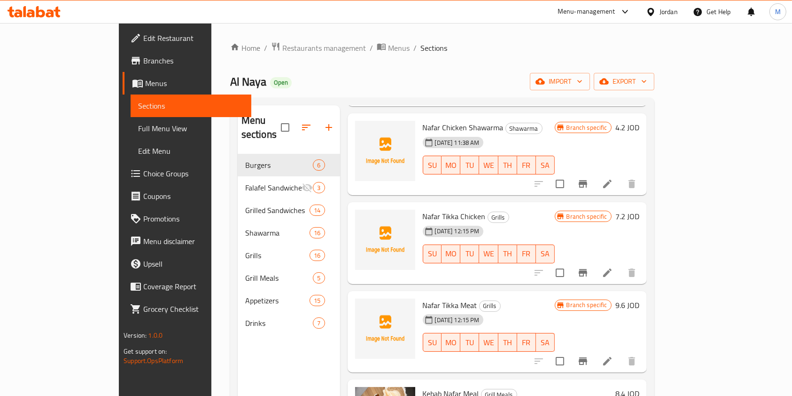
scroll to position [188, 0]
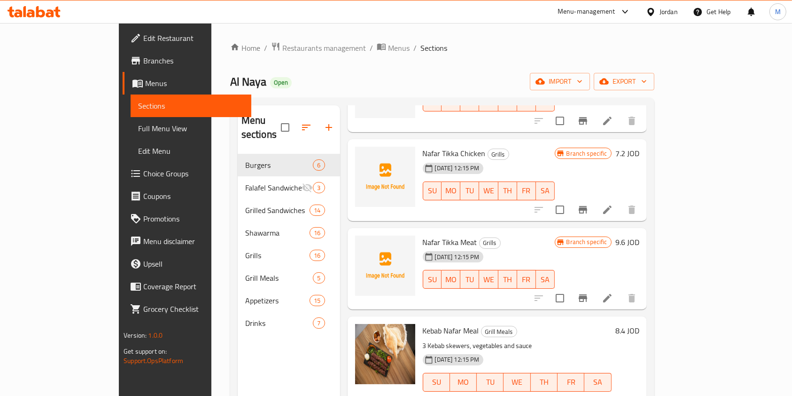
click at [588, 294] on icon "Branch-specific-item" at bounding box center [583, 298] width 8 height 8
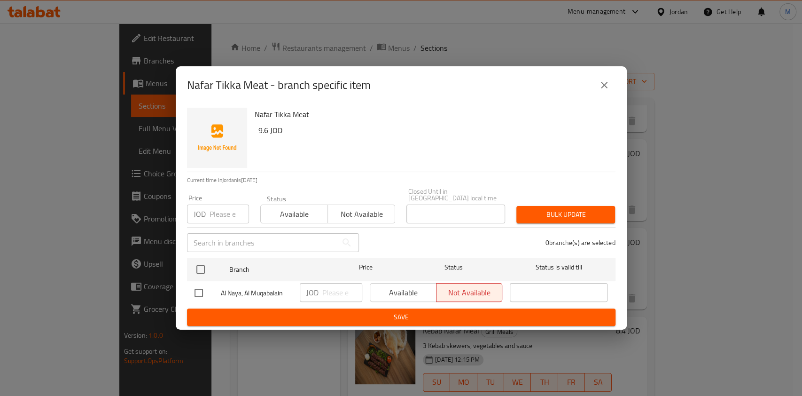
click at [600, 89] on icon "close" at bounding box center [604, 84] width 11 height 11
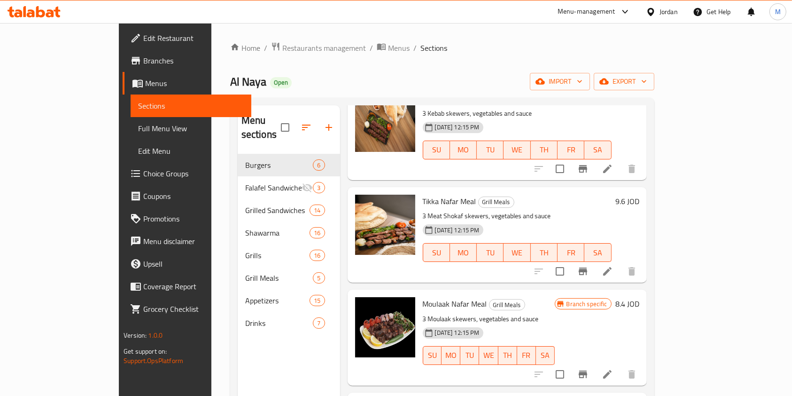
scroll to position [439, 0]
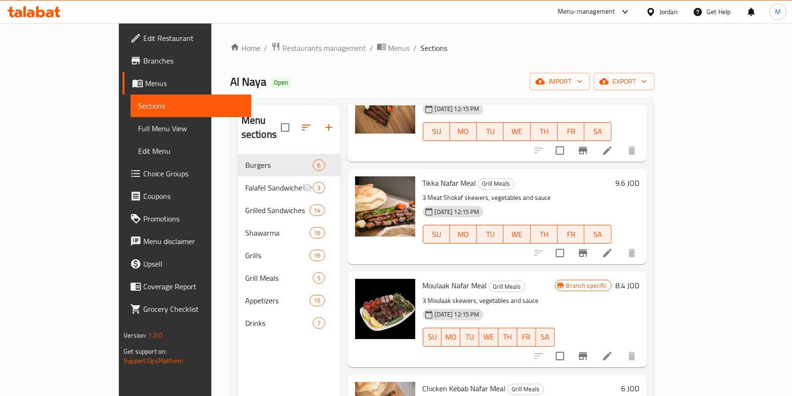
click at [588, 352] on icon "Branch-specific-item" at bounding box center [583, 356] width 8 height 8
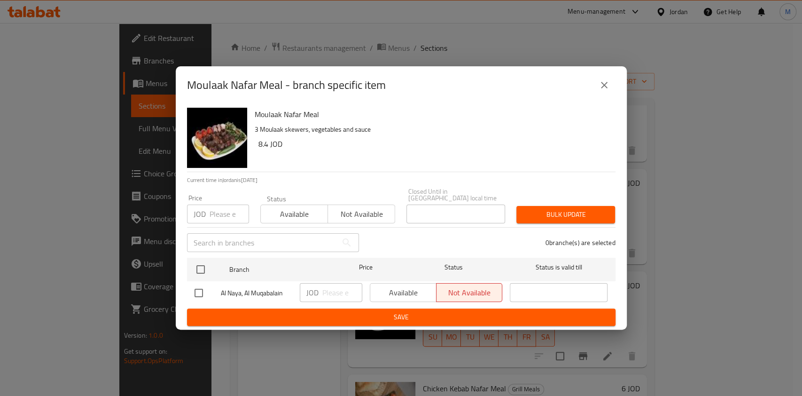
click at [609, 93] on button "close" at bounding box center [604, 85] width 23 height 23
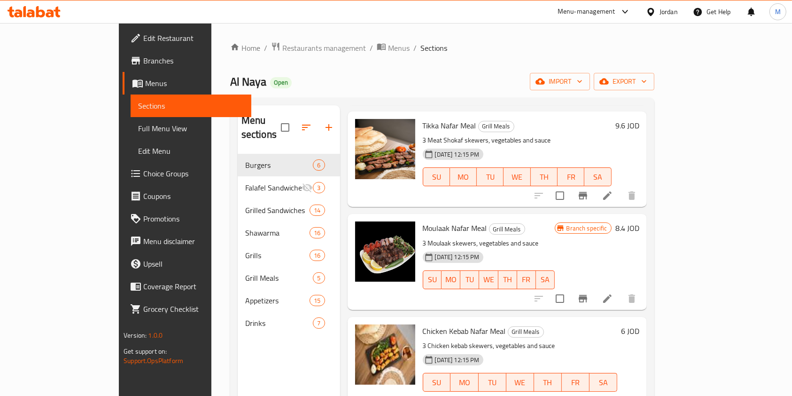
scroll to position [63, 0]
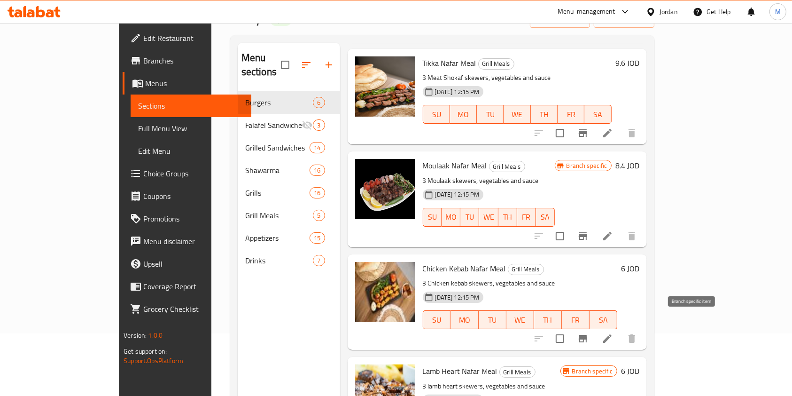
click at [589, 333] on icon "Branch-specific-item" at bounding box center [583, 338] width 11 height 11
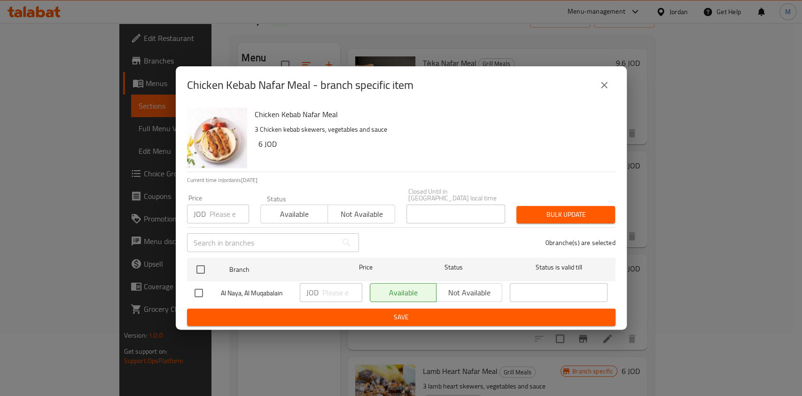
click at [606, 91] on icon "close" at bounding box center [604, 84] width 11 height 11
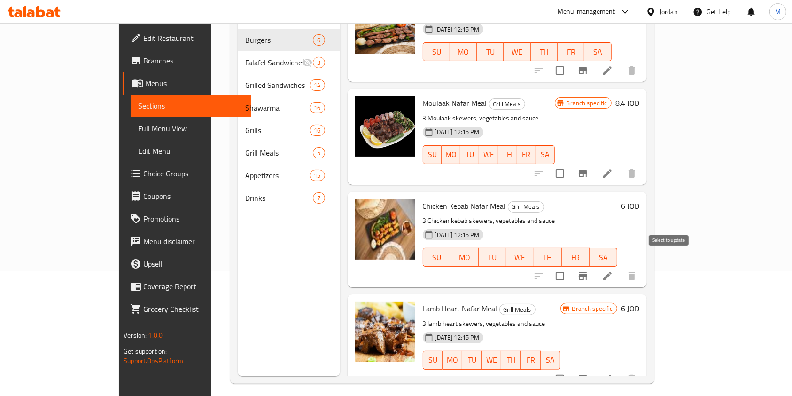
scroll to position [132, 0]
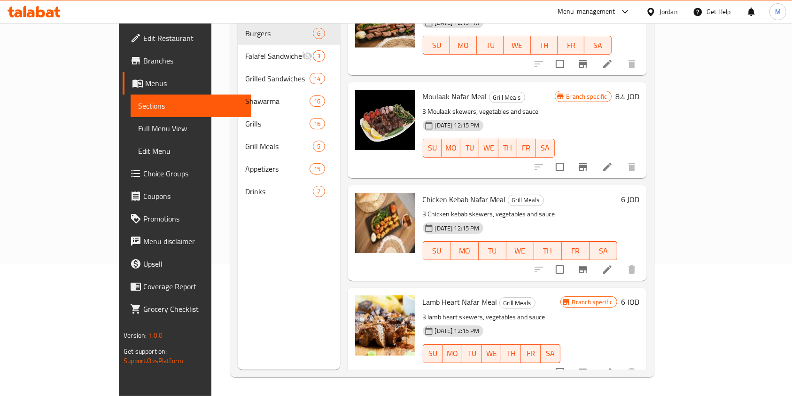
click at [450, 208] on p "3 Chicken kebab skewers, vegetables and sauce" at bounding box center [520, 214] width 195 height 12
copy p "skewers"
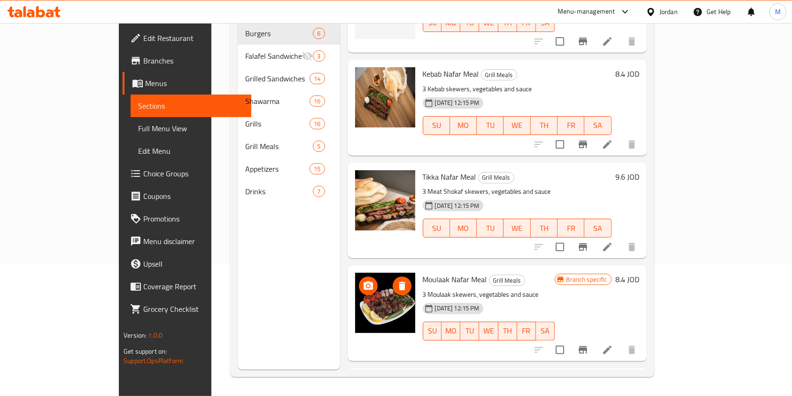
scroll to position [308, 0]
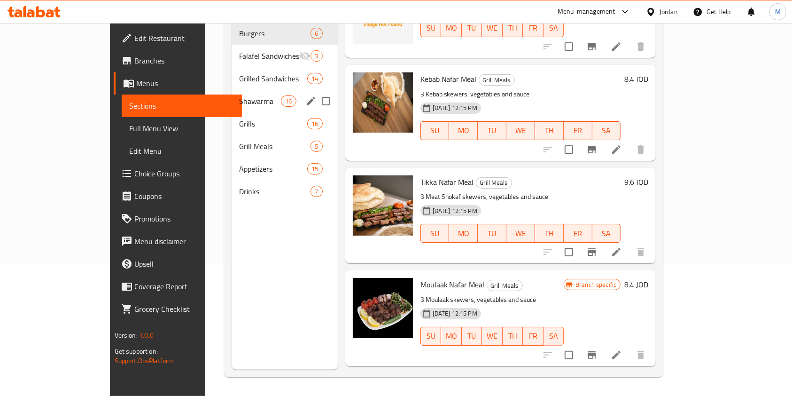
click at [232, 94] on div "Shawarma 16" at bounding box center [285, 101] width 106 height 23
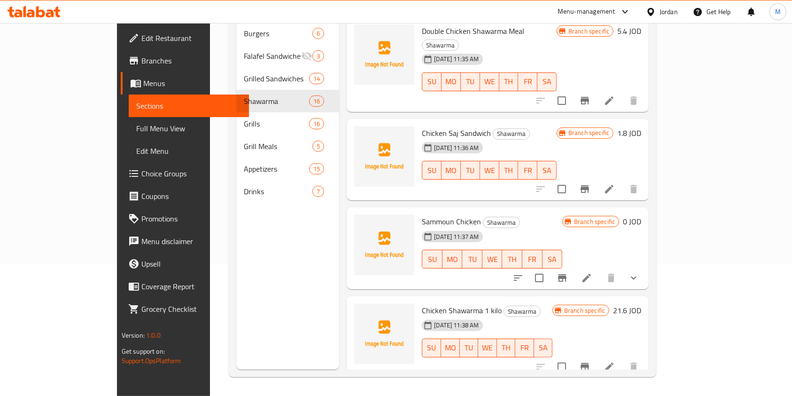
scroll to position [1011, 0]
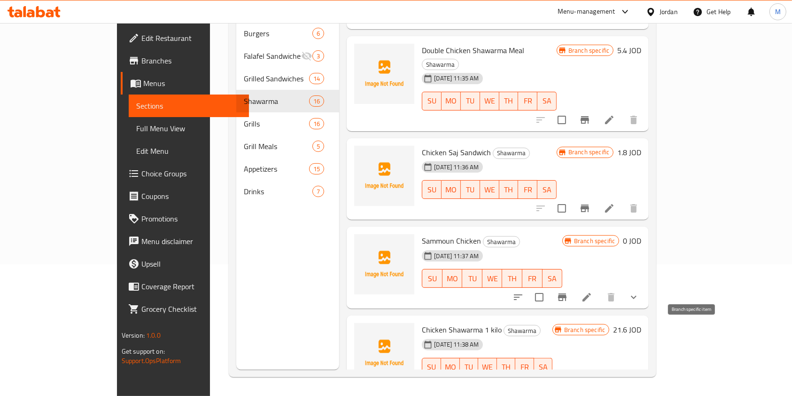
click at [591, 380] on icon "Branch-specific-item" at bounding box center [585, 385] width 11 height 11
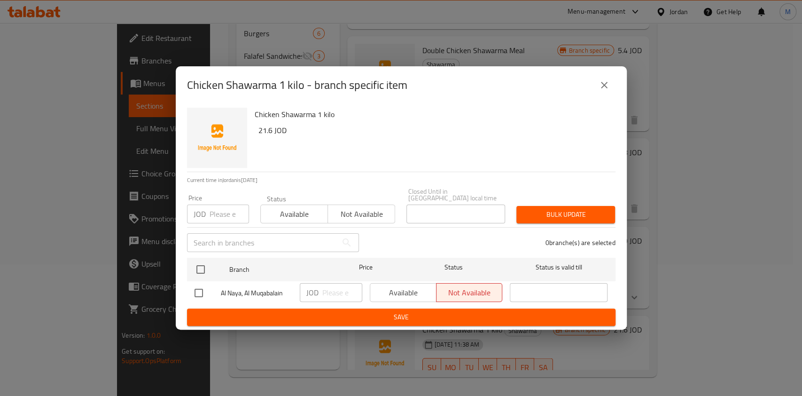
click at [607, 91] on icon "close" at bounding box center [604, 84] width 11 height 11
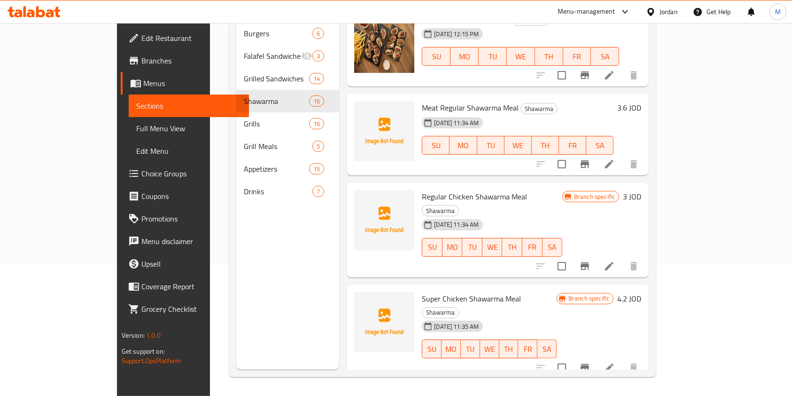
scroll to position [635, 0]
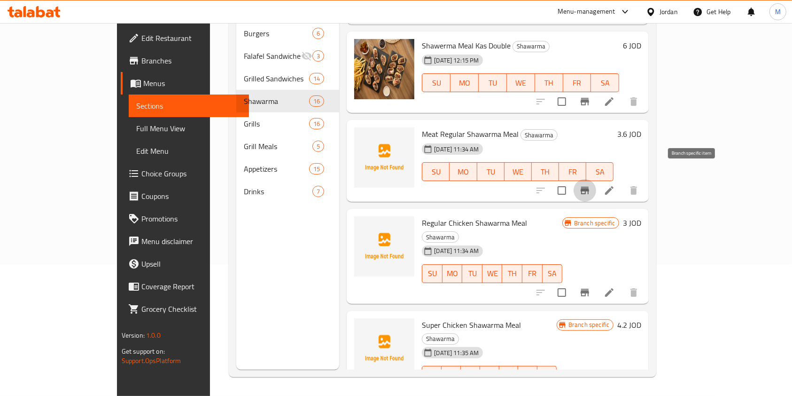
click at [589, 187] on icon "Branch-specific-item" at bounding box center [585, 191] width 8 height 8
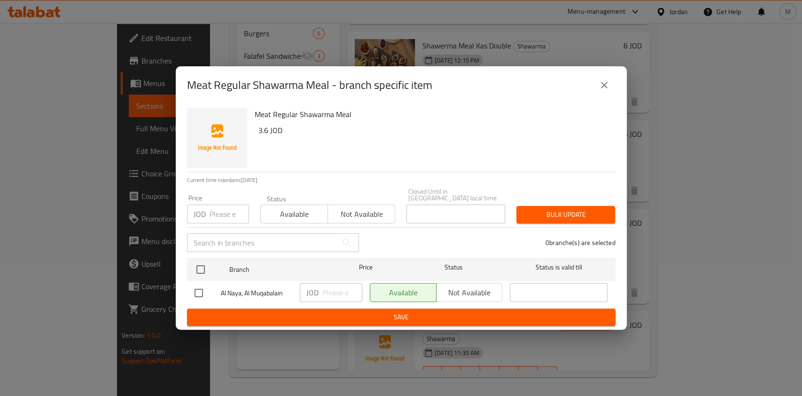
click at [601, 87] on icon "close" at bounding box center [604, 84] width 11 height 11
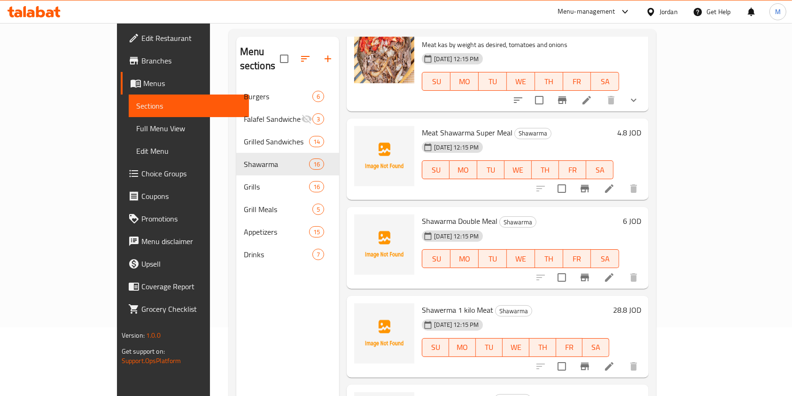
scroll to position [188, 0]
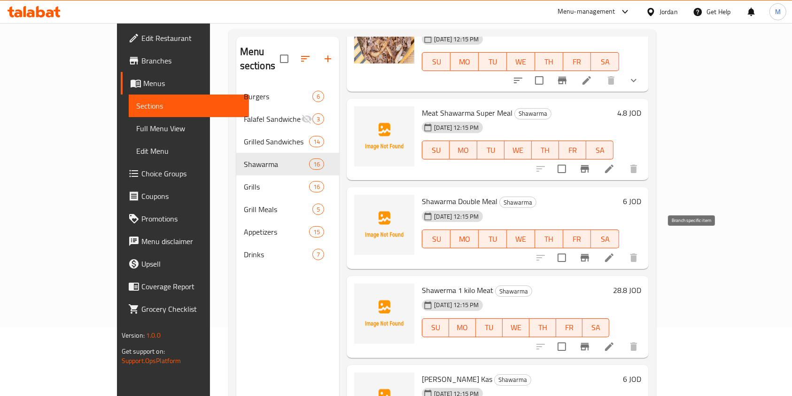
click at [591, 252] on icon "Branch-specific-item" at bounding box center [585, 257] width 11 height 11
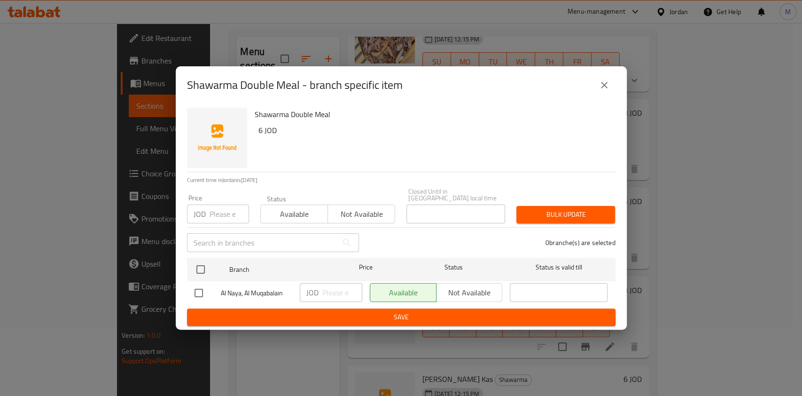
click at [604, 85] on icon "close" at bounding box center [604, 84] width 11 height 11
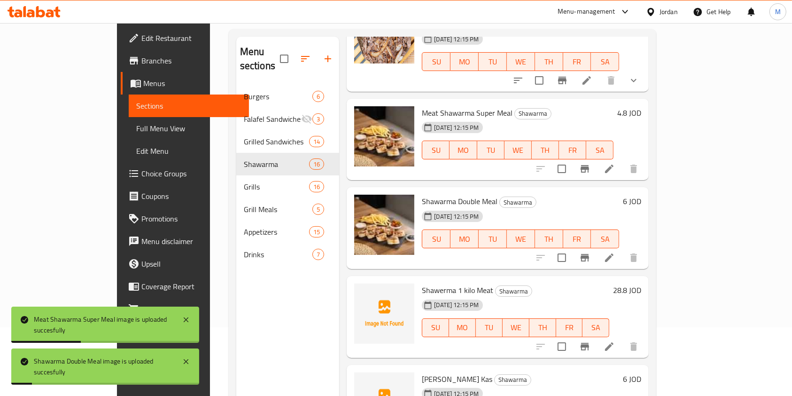
click at [374, 276] on div "Shawerma 1 kilo Meat Shawarma 03-07-2025 12:15 PM SU MO TU WE TH FR SA 28.8 JOD" at bounding box center [498, 317] width 302 height 82
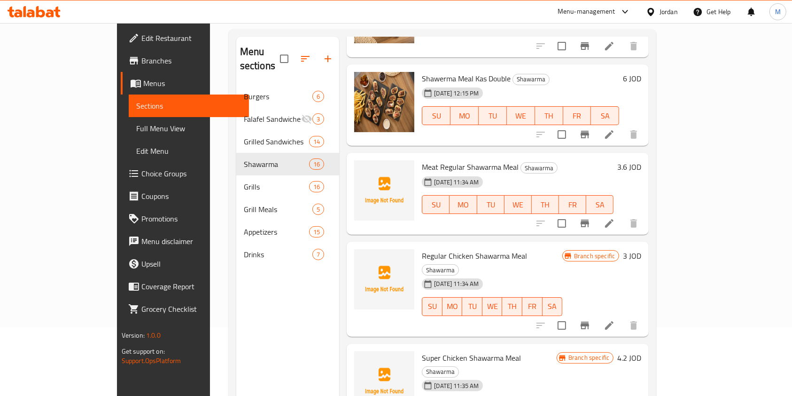
scroll to position [689, 0]
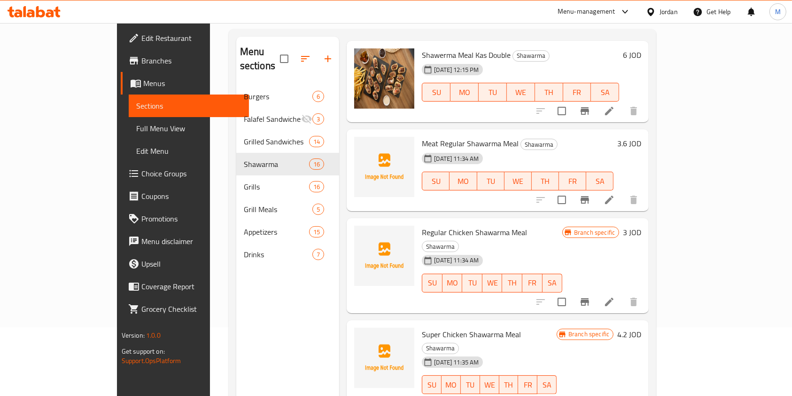
click at [589, 196] on icon "Branch-specific-item" at bounding box center [585, 200] width 8 height 8
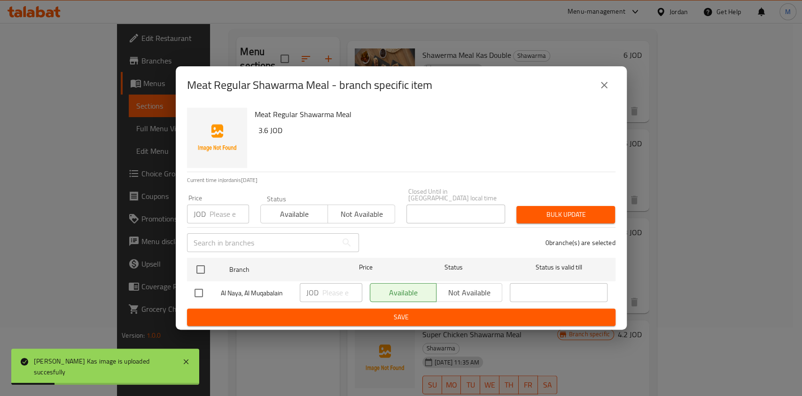
click at [612, 82] on button "close" at bounding box center [604, 85] width 23 height 23
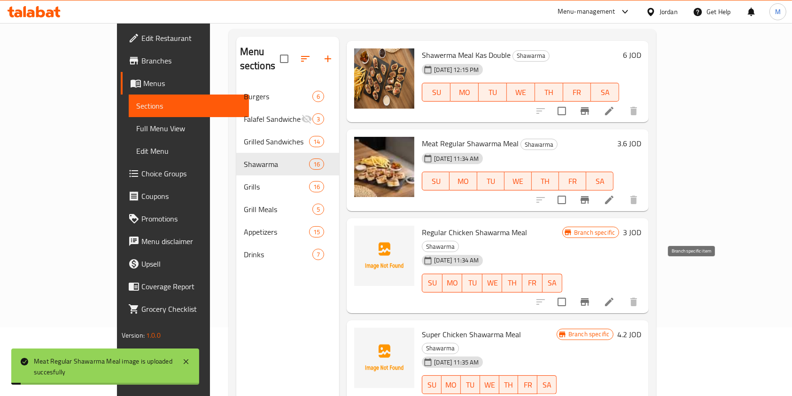
click at [596, 290] on button "Branch-specific-item" at bounding box center [585, 301] width 23 height 23
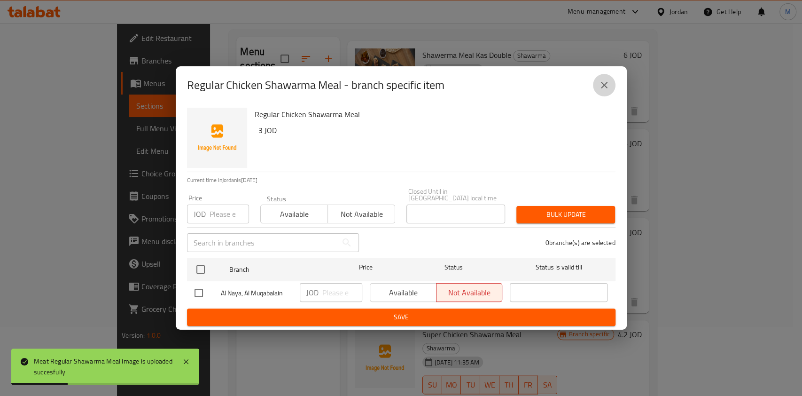
click at [604, 87] on icon "close" at bounding box center [604, 84] width 11 height 11
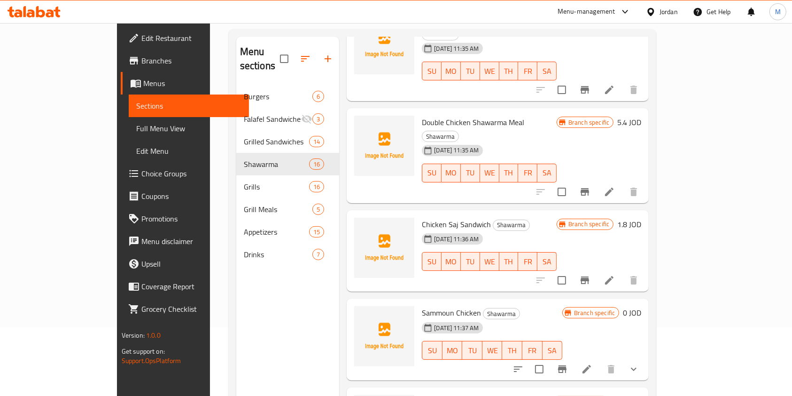
scroll to position [1065, 0]
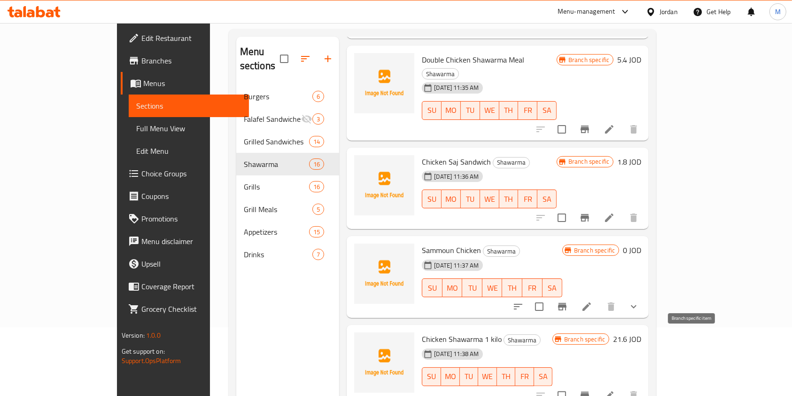
click at [596, 384] on button "Branch-specific-item" at bounding box center [585, 395] width 23 height 23
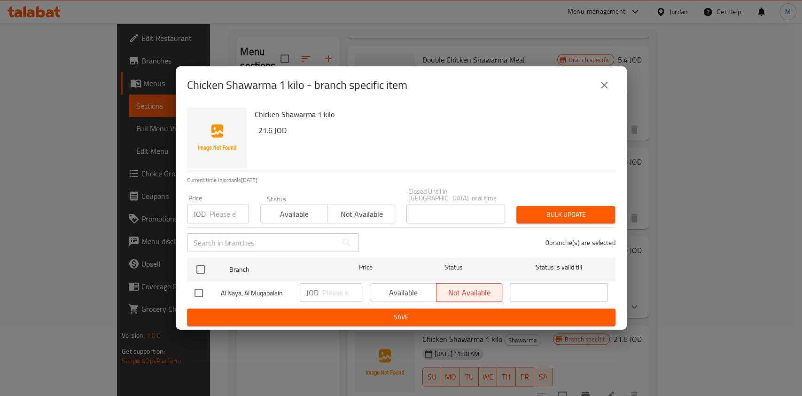
click at [606, 96] on button "close" at bounding box center [604, 85] width 23 height 23
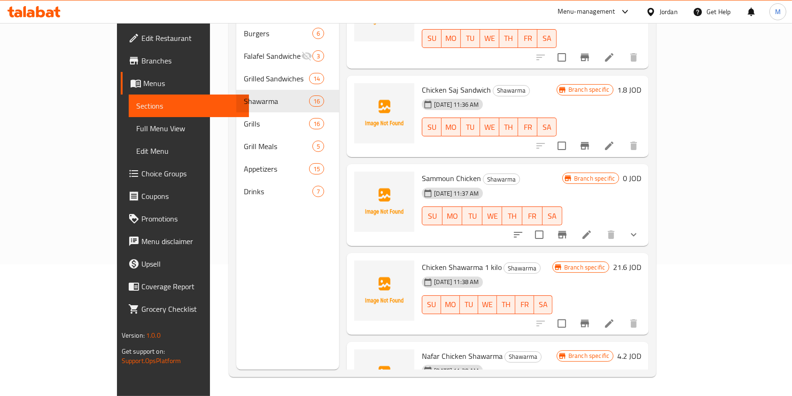
scroll to position [949, 0]
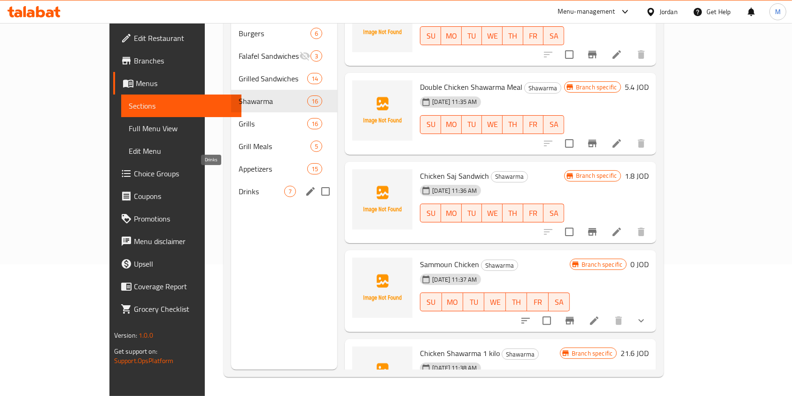
click at [239, 186] on span "Drinks" at bounding box center [262, 191] width 46 height 11
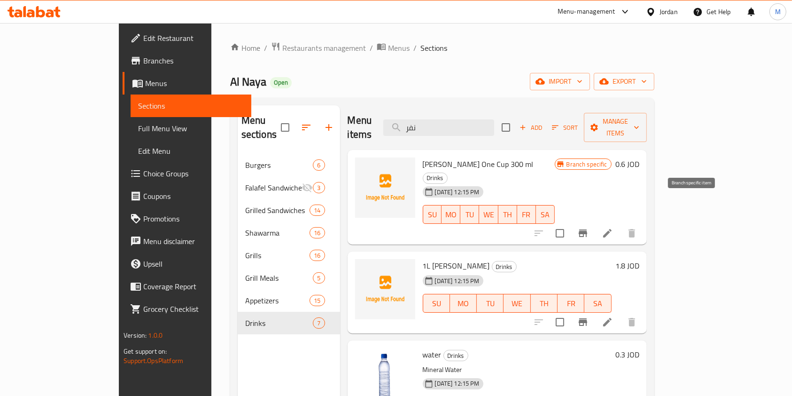
click at [588, 229] on icon "Branch-specific-item" at bounding box center [583, 233] width 8 height 8
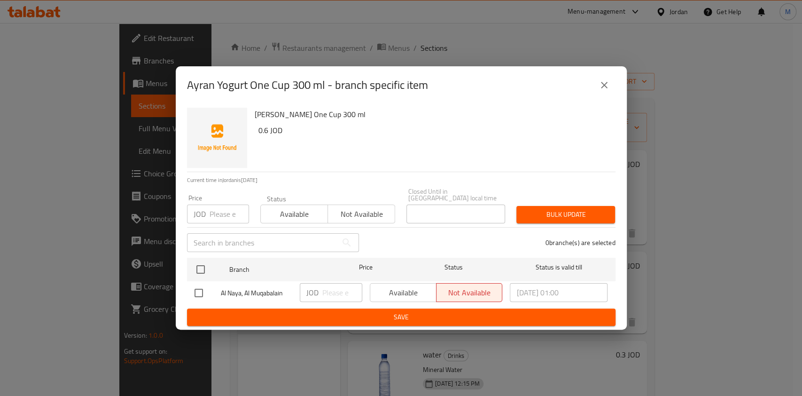
click at [613, 96] on div "Ayran Yogurt One Cup 300 ml - branch specific item" at bounding box center [401, 85] width 429 height 23
click at [604, 91] on icon "close" at bounding box center [604, 84] width 11 height 11
